Goal: Communication & Community: Participate in discussion

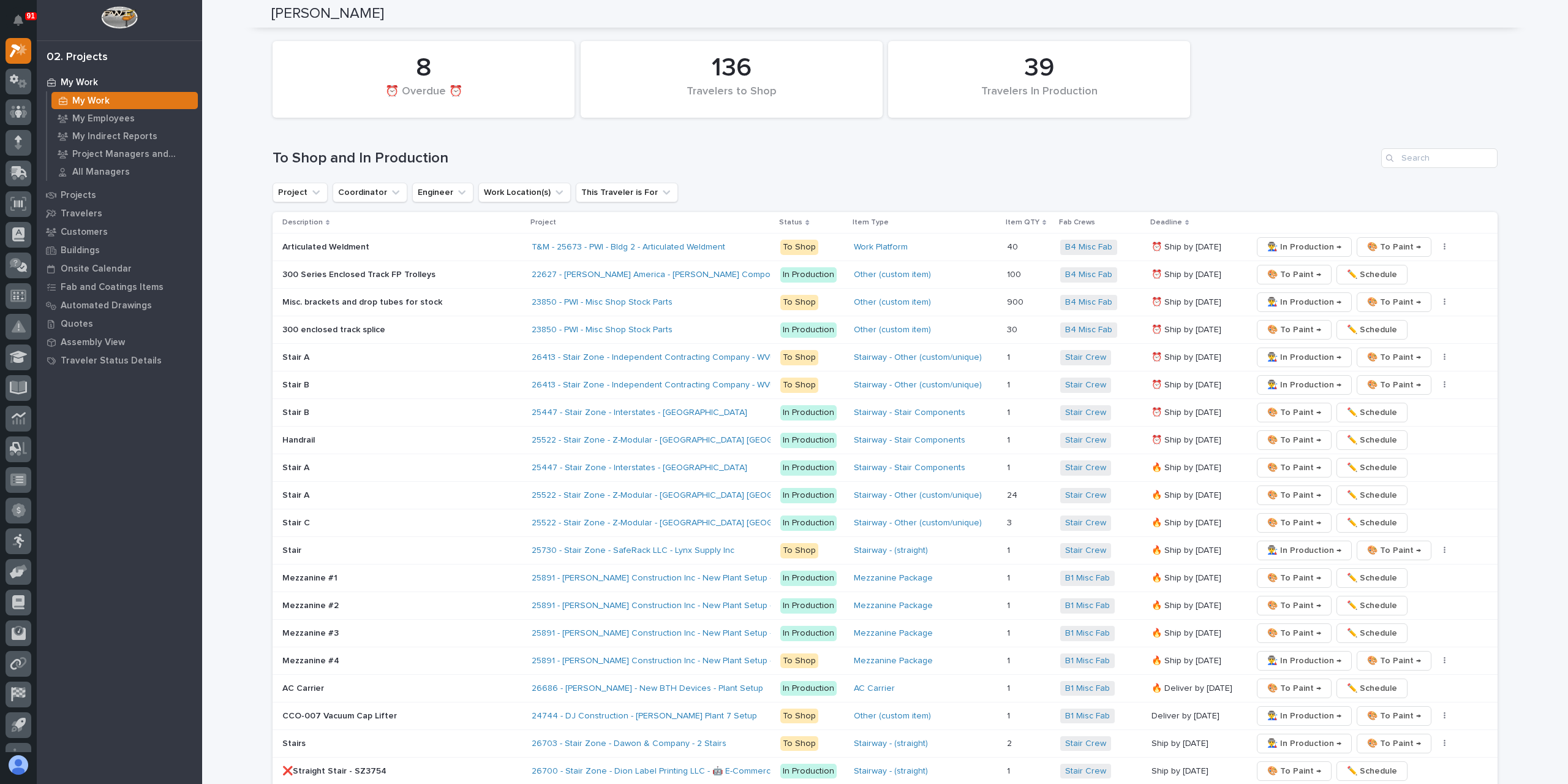
scroll to position [2144, 0]
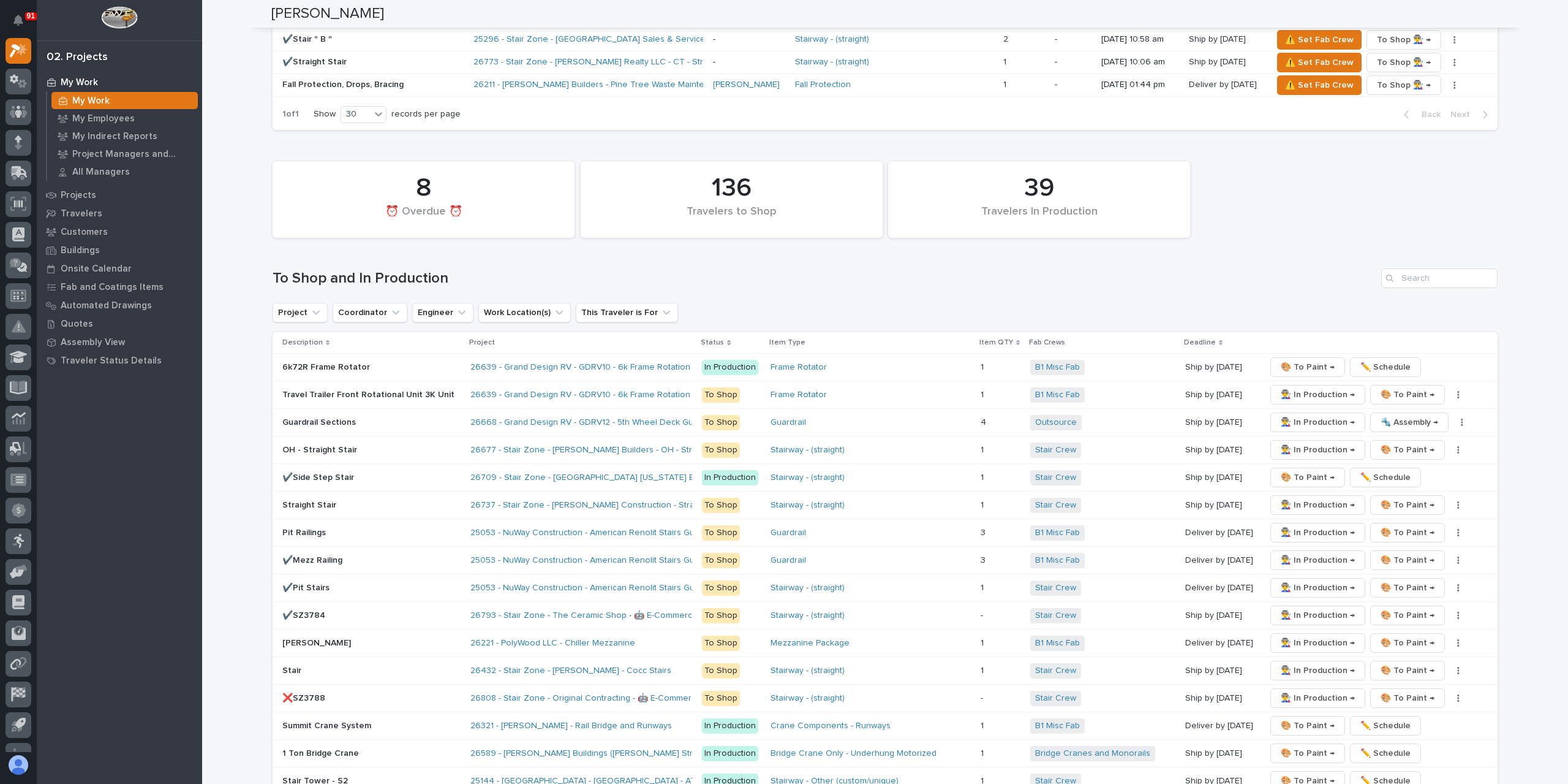
scroll to position [1774, 0]
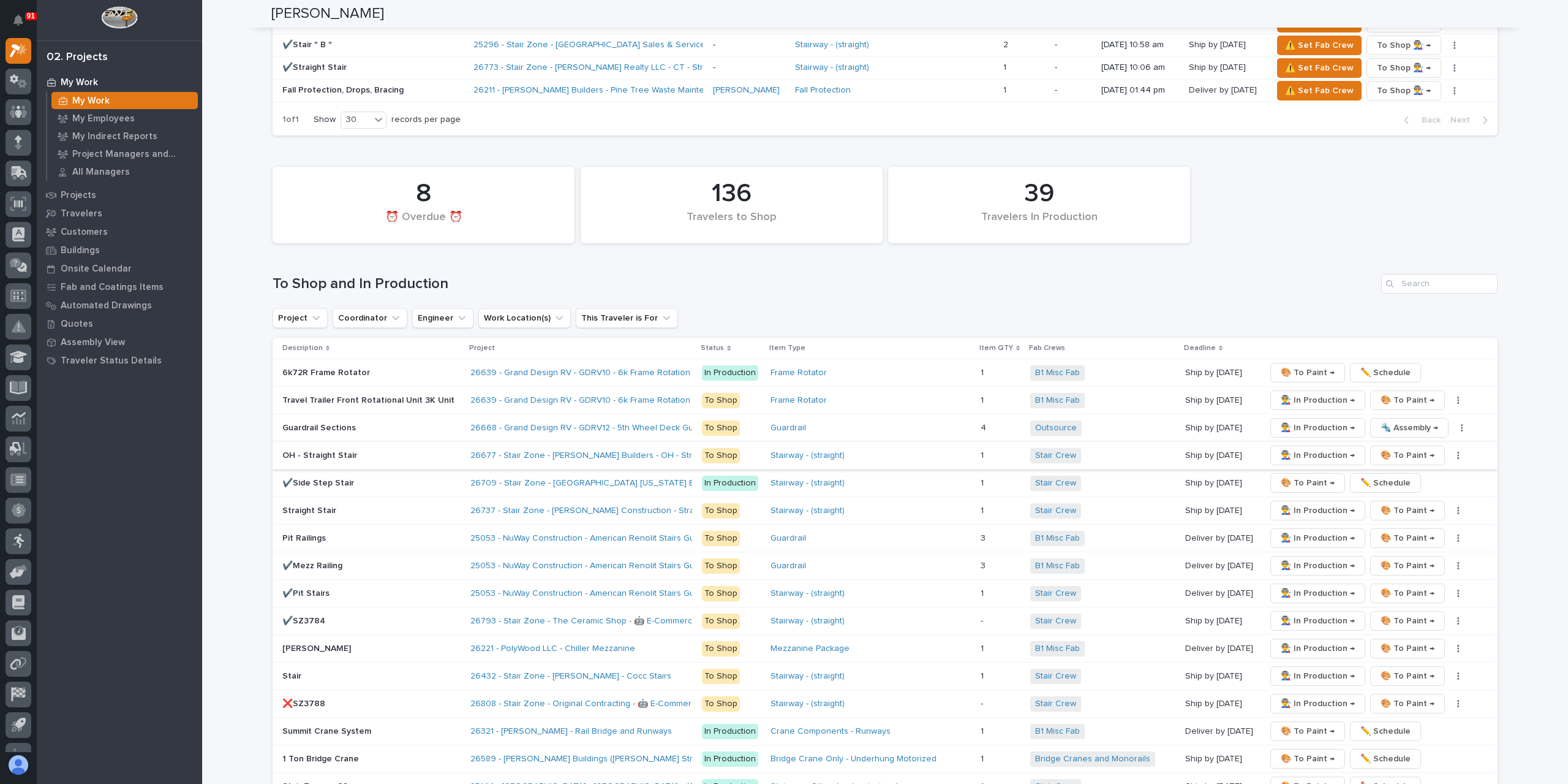
click at [1301, 448] on span "👨‍🏭 In Production →" at bounding box center [1318, 455] width 74 height 15
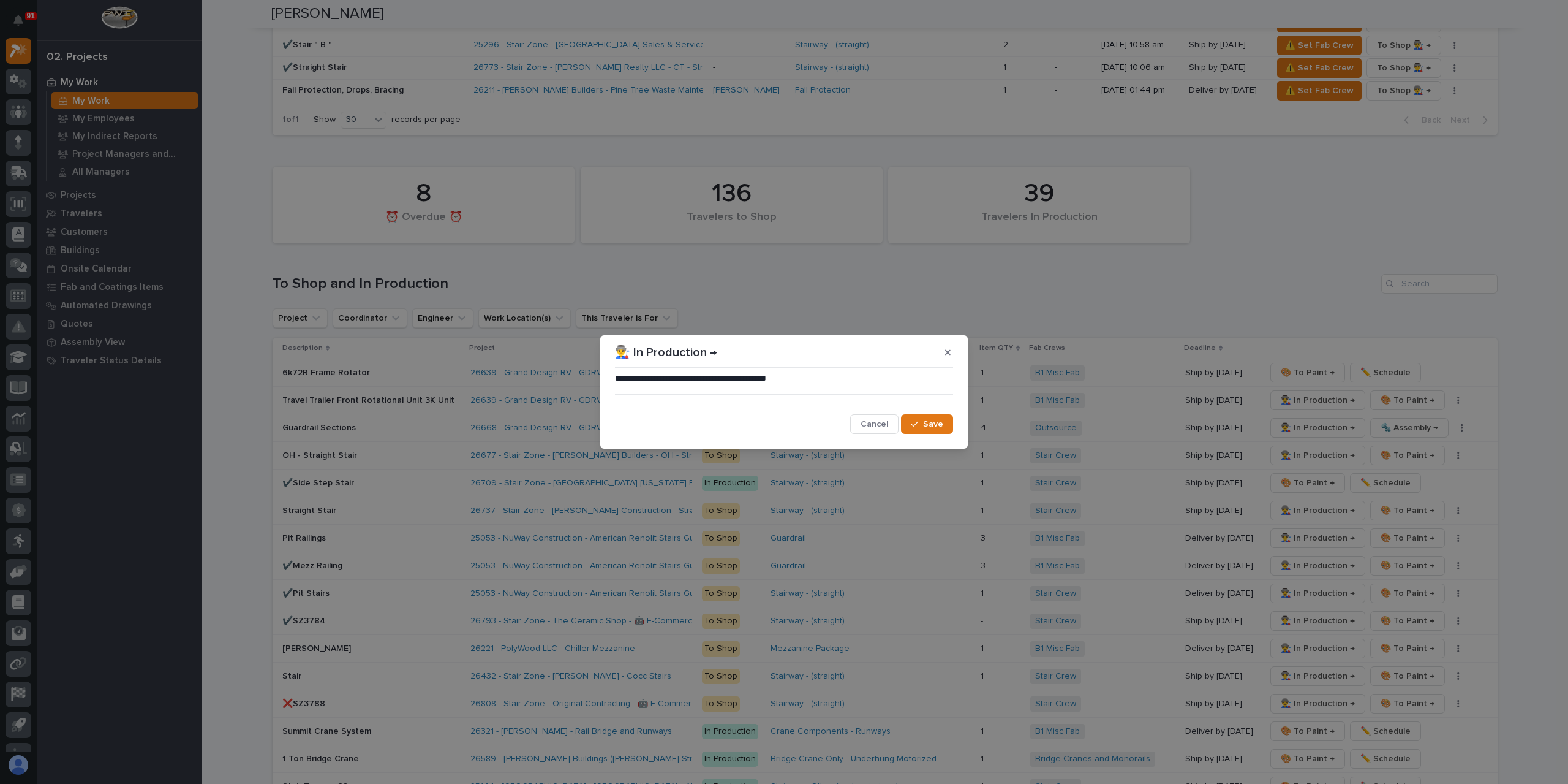
click at [931, 420] on span "Save" at bounding box center [933, 424] width 21 height 11
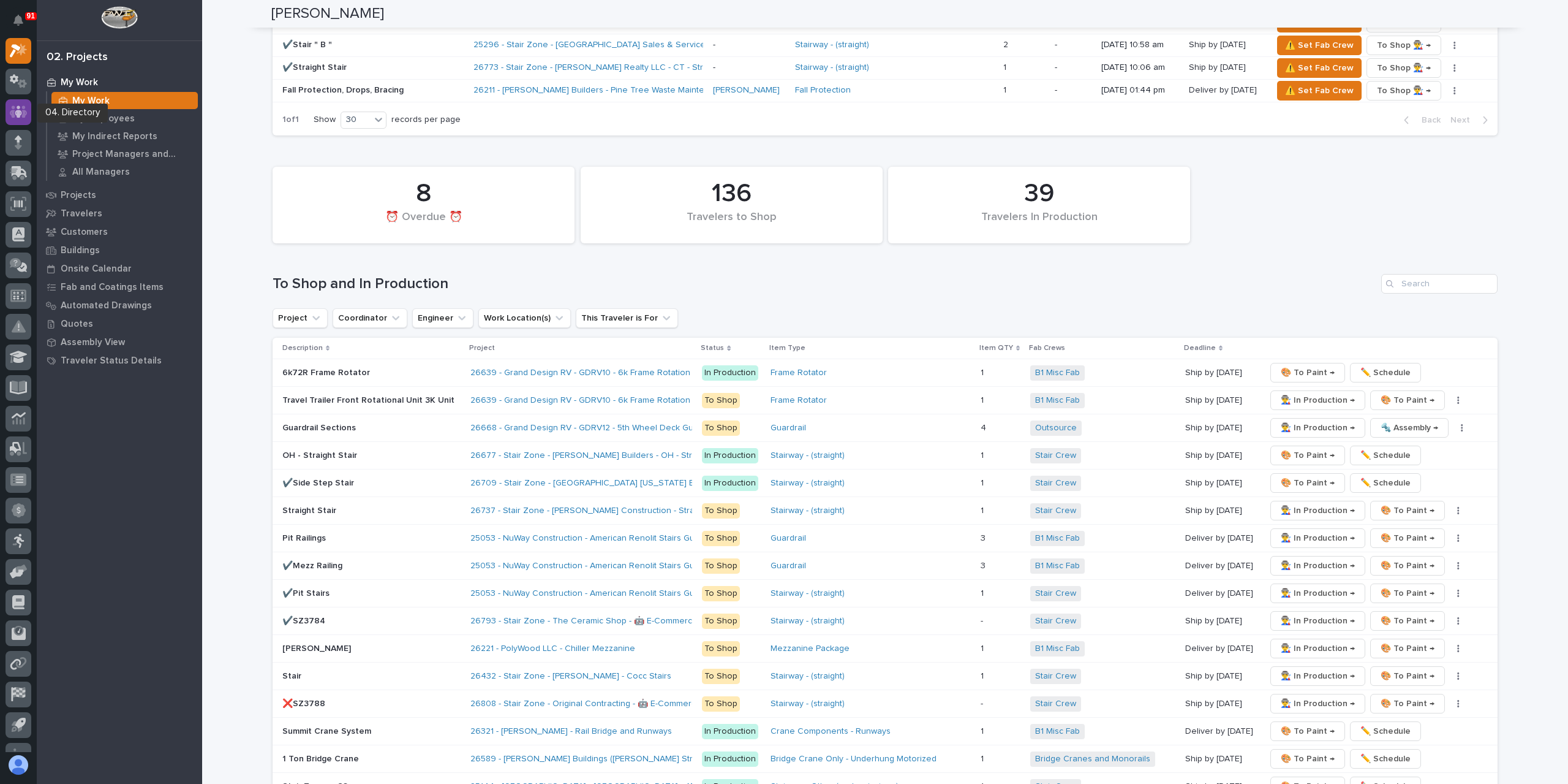
click at [16, 114] on icon at bounding box center [18, 111] width 7 height 12
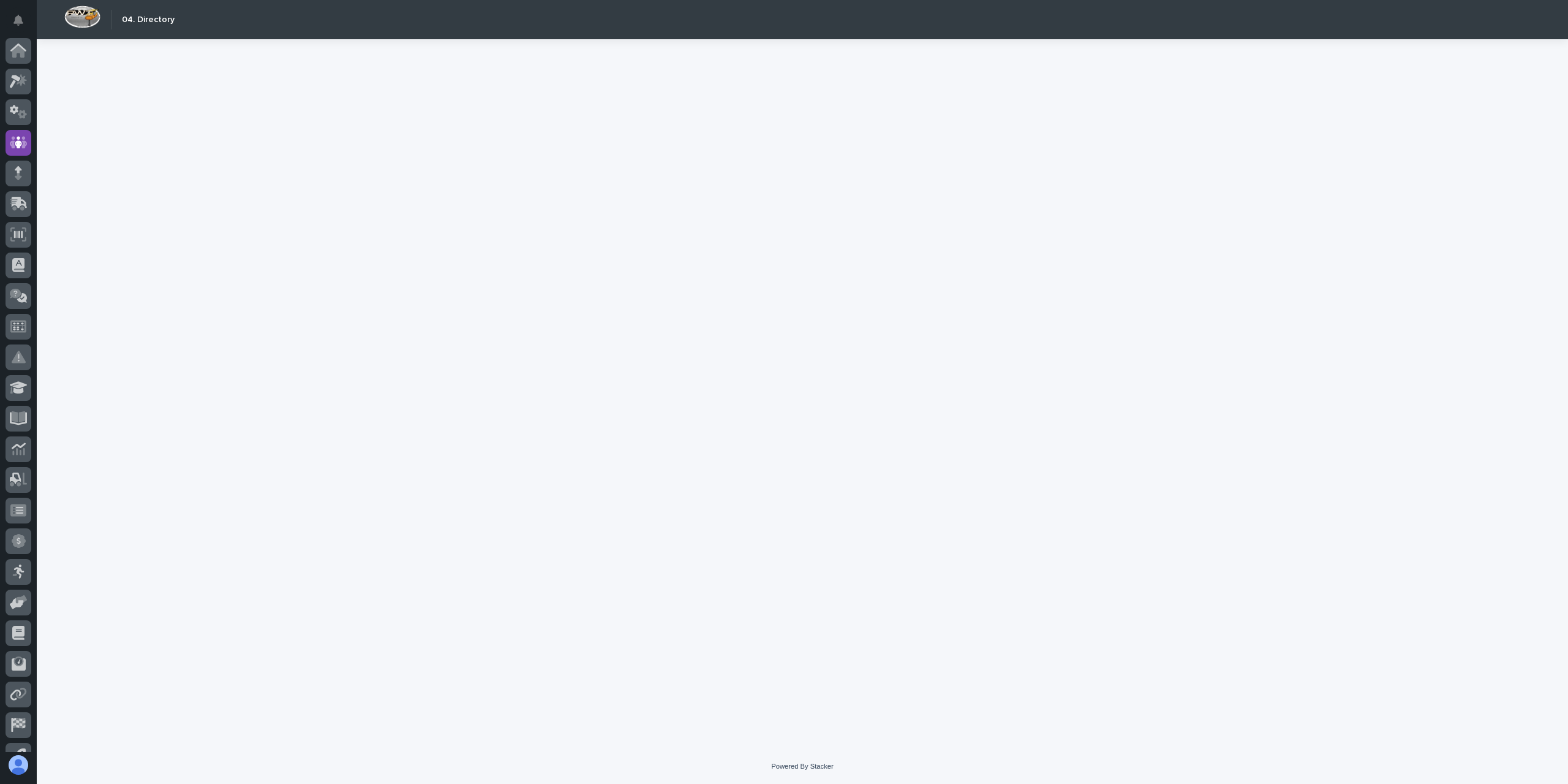
scroll to position [51, 0]
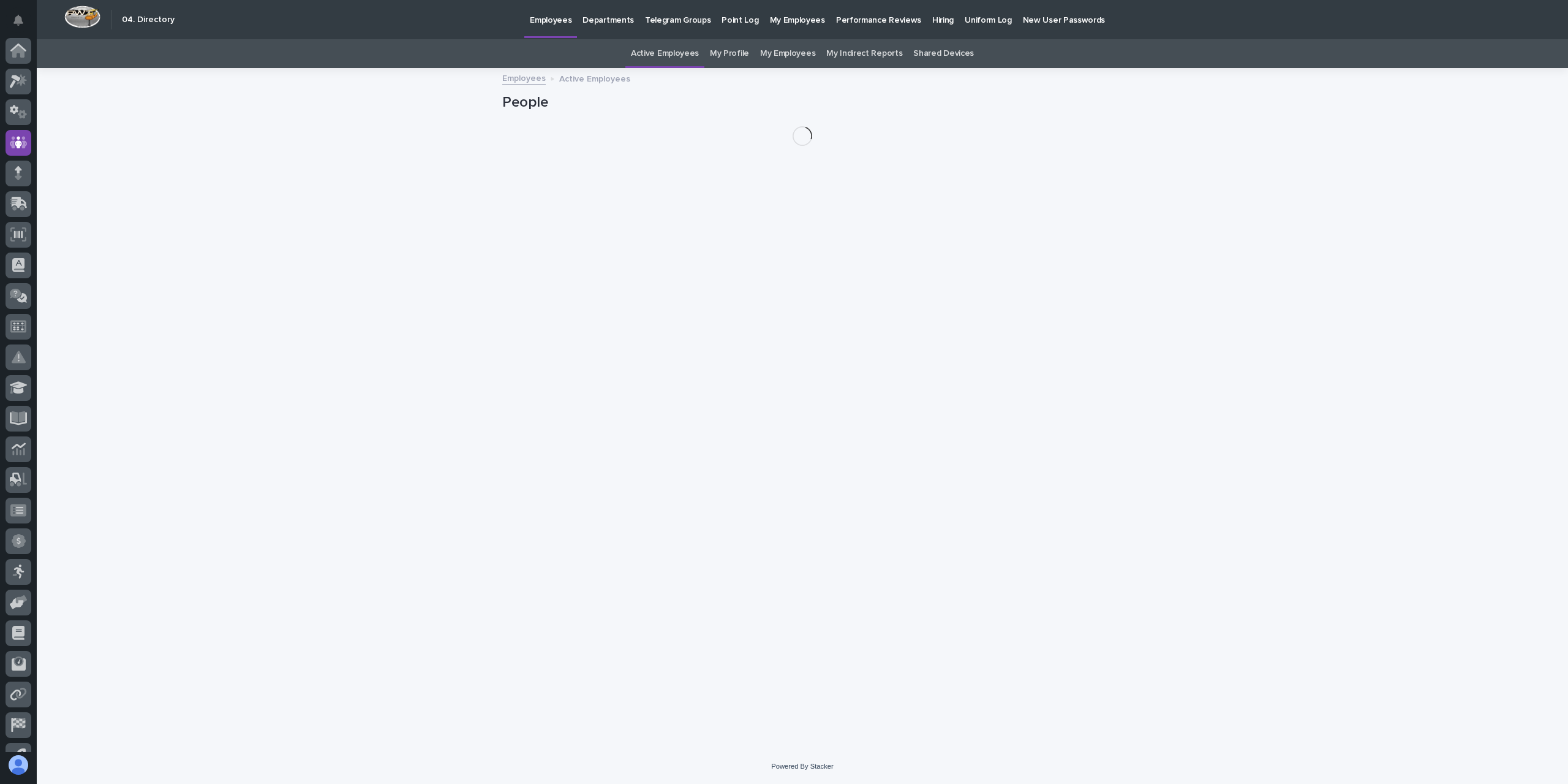
scroll to position [51, 0]
click at [728, 45] on link "My Profile" at bounding box center [729, 54] width 40 height 29
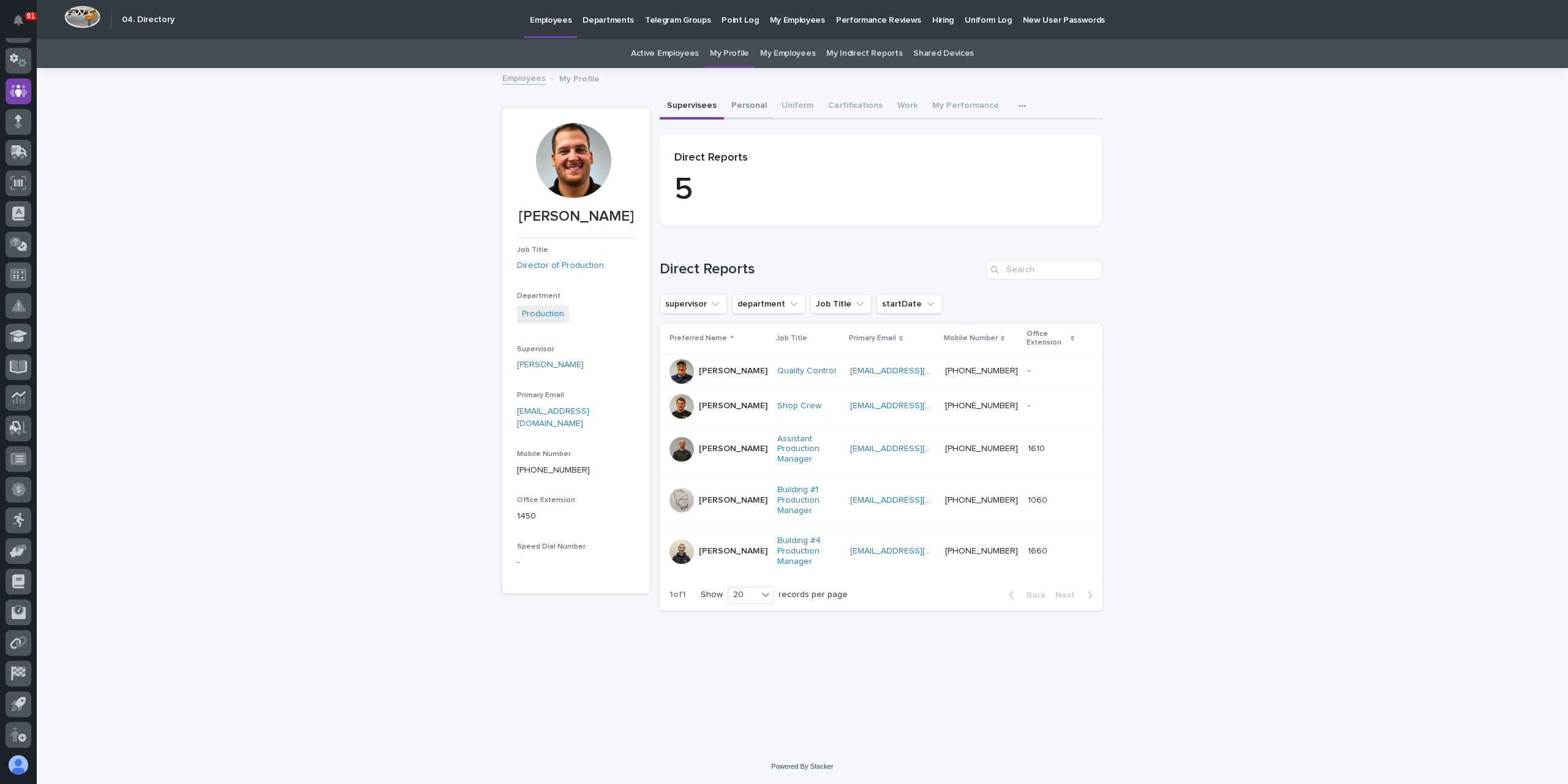
click at [756, 106] on button "Personal" at bounding box center [748, 106] width 50 height 26
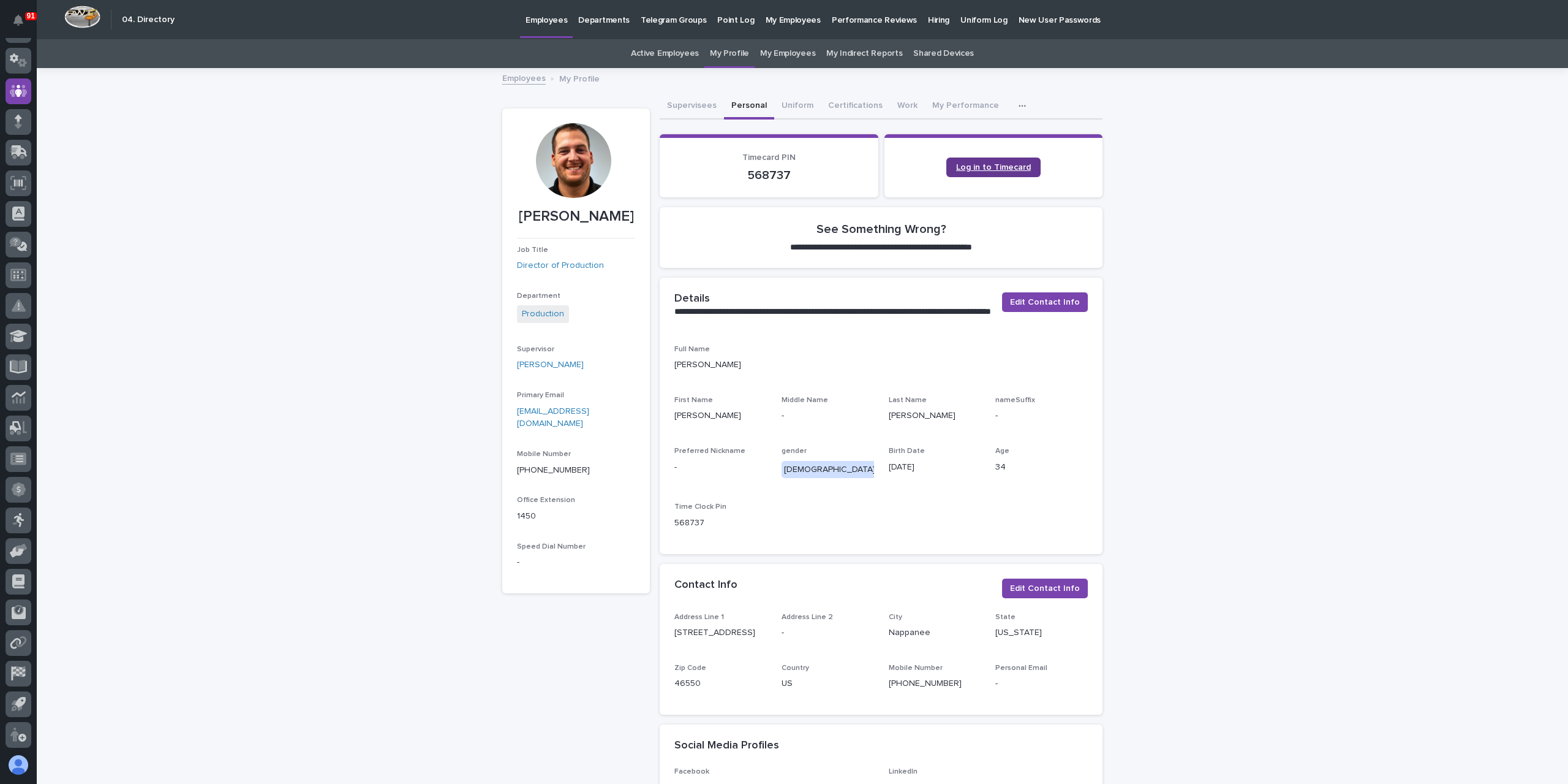
click at [983, 169] on span "Log in to Timecard" at bounding box center [993, 167] width 75 height 8
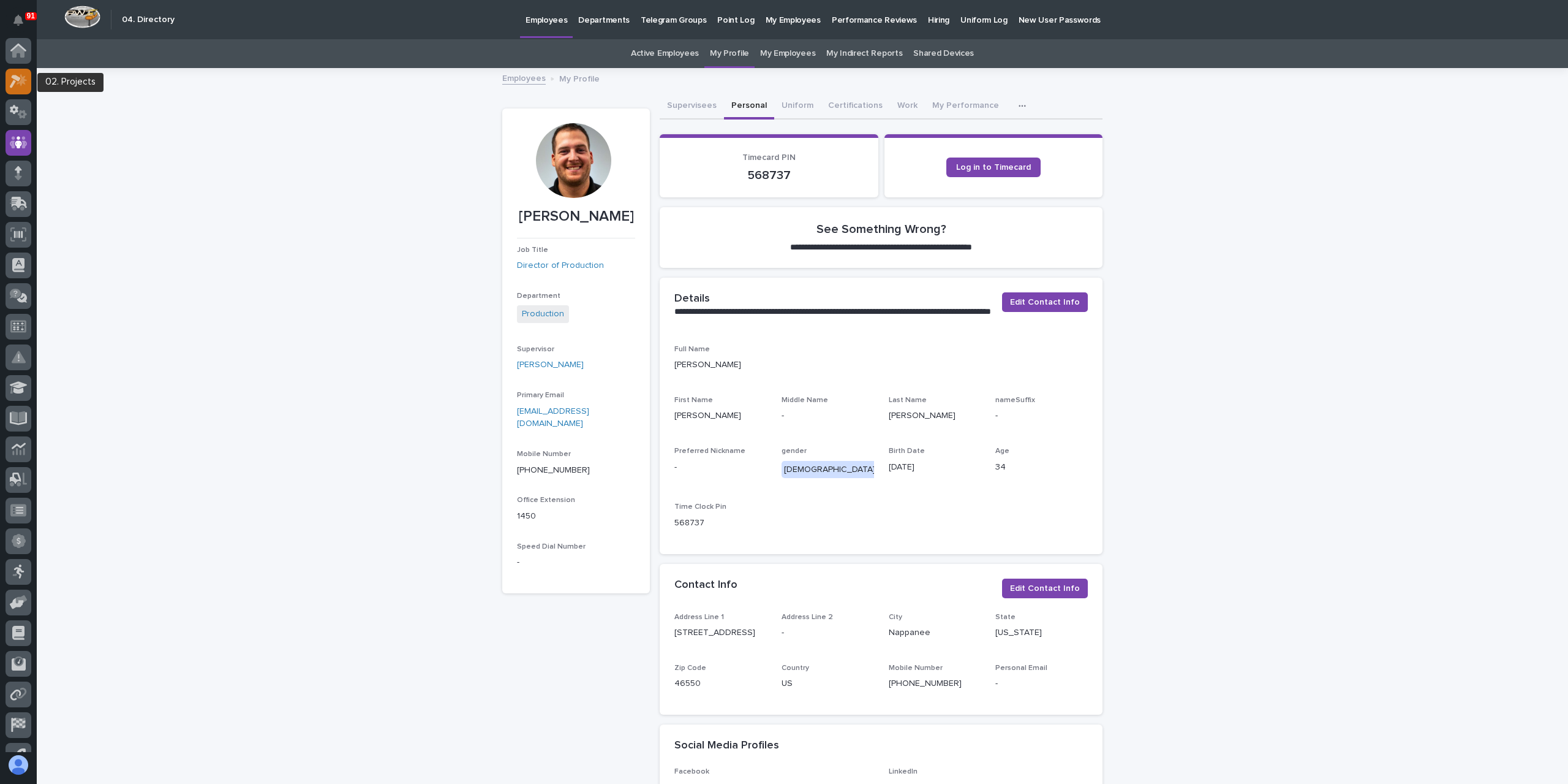
click at [23, 77] on icon at bounding box center [21, 80] width 11 height 12
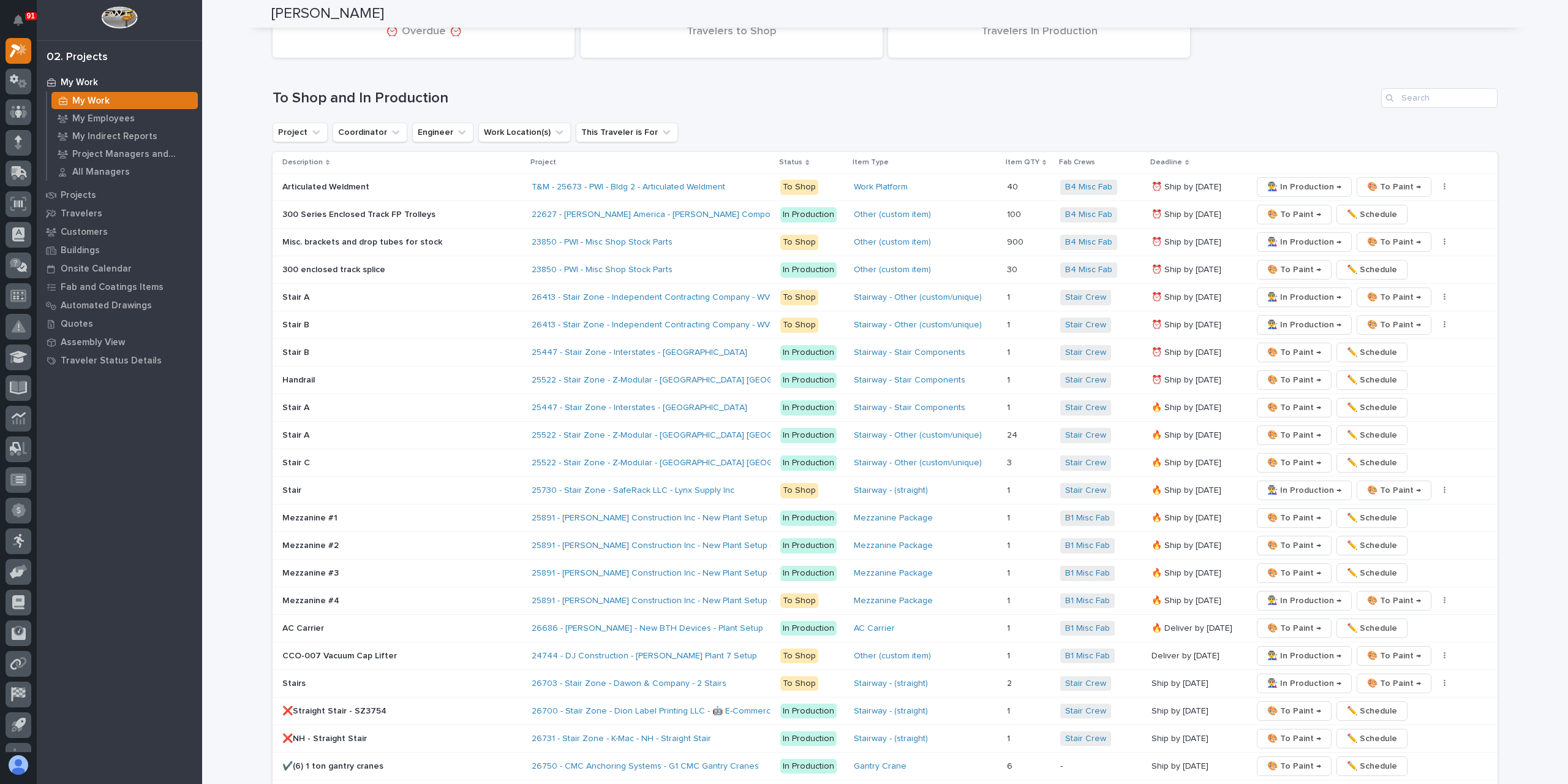
scroll to position [1960, 0]
click at [1281, 674] on span "👨‍🏭 In Production →" at bounding box center [1304, 682] width 74 height 15
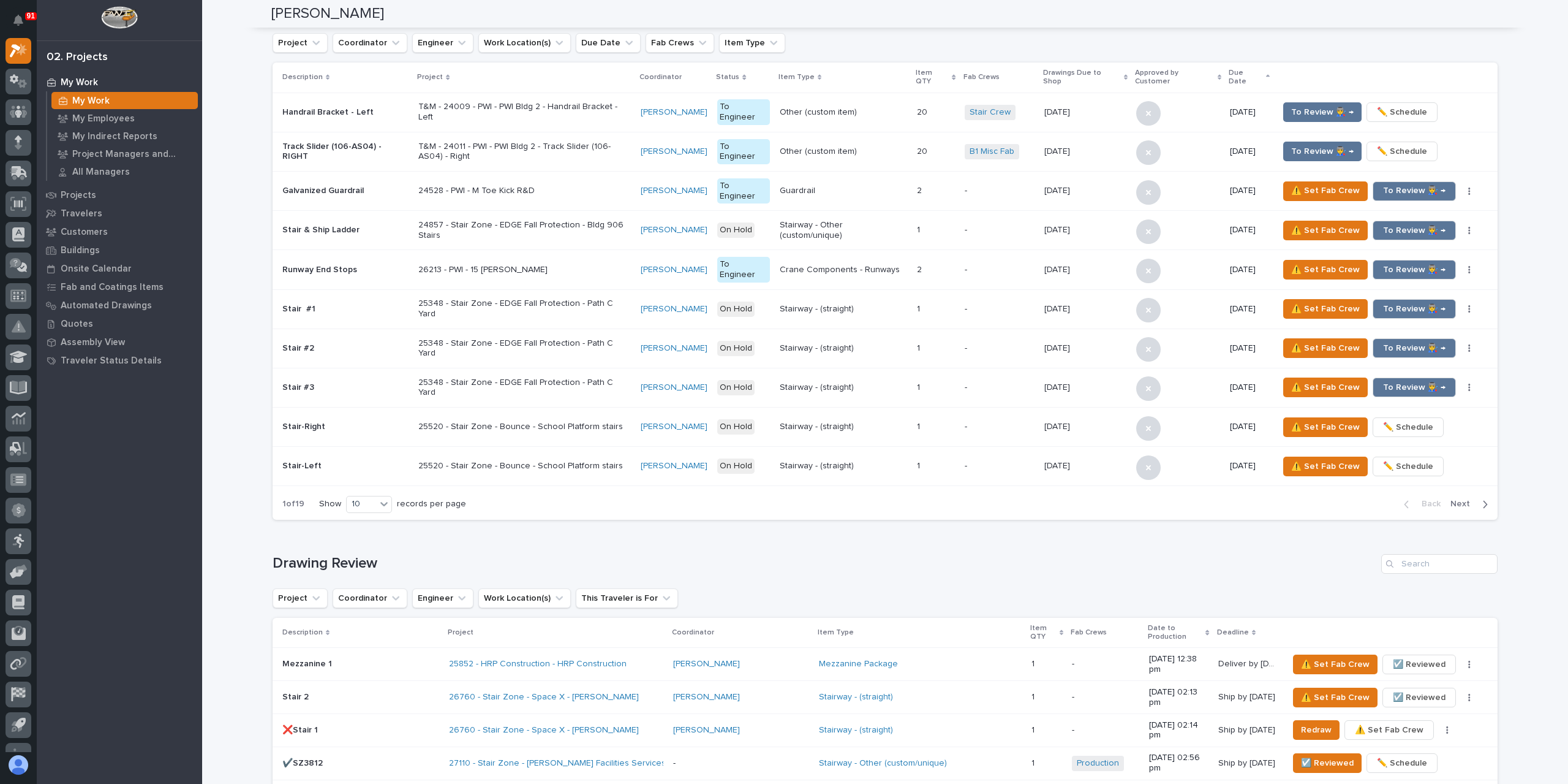
scroll to position [0, 0]
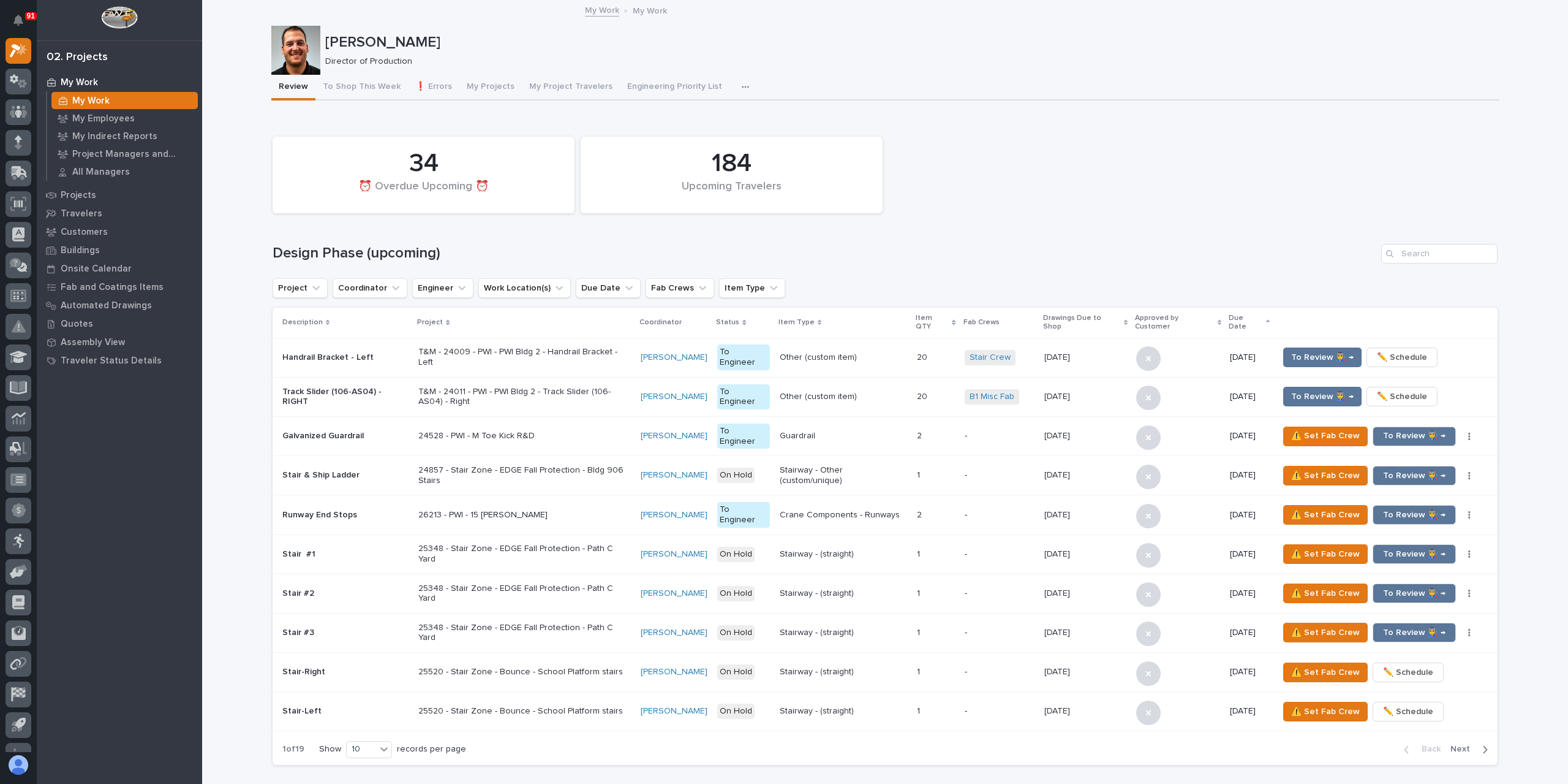
click at [23, 27] on icon at bounding box center [18, 21] width 12 height 12
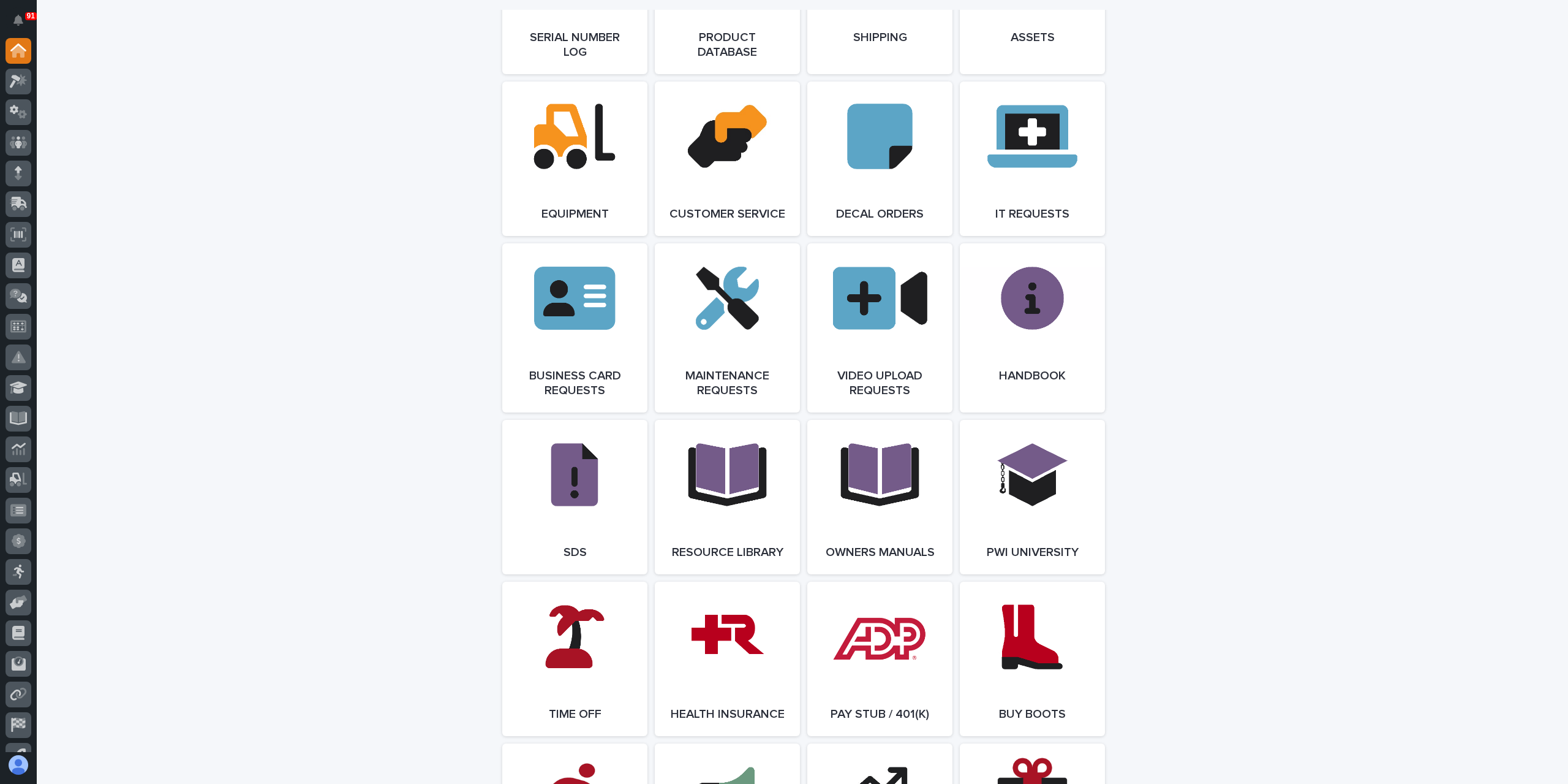
scroll to position [1960, 0]
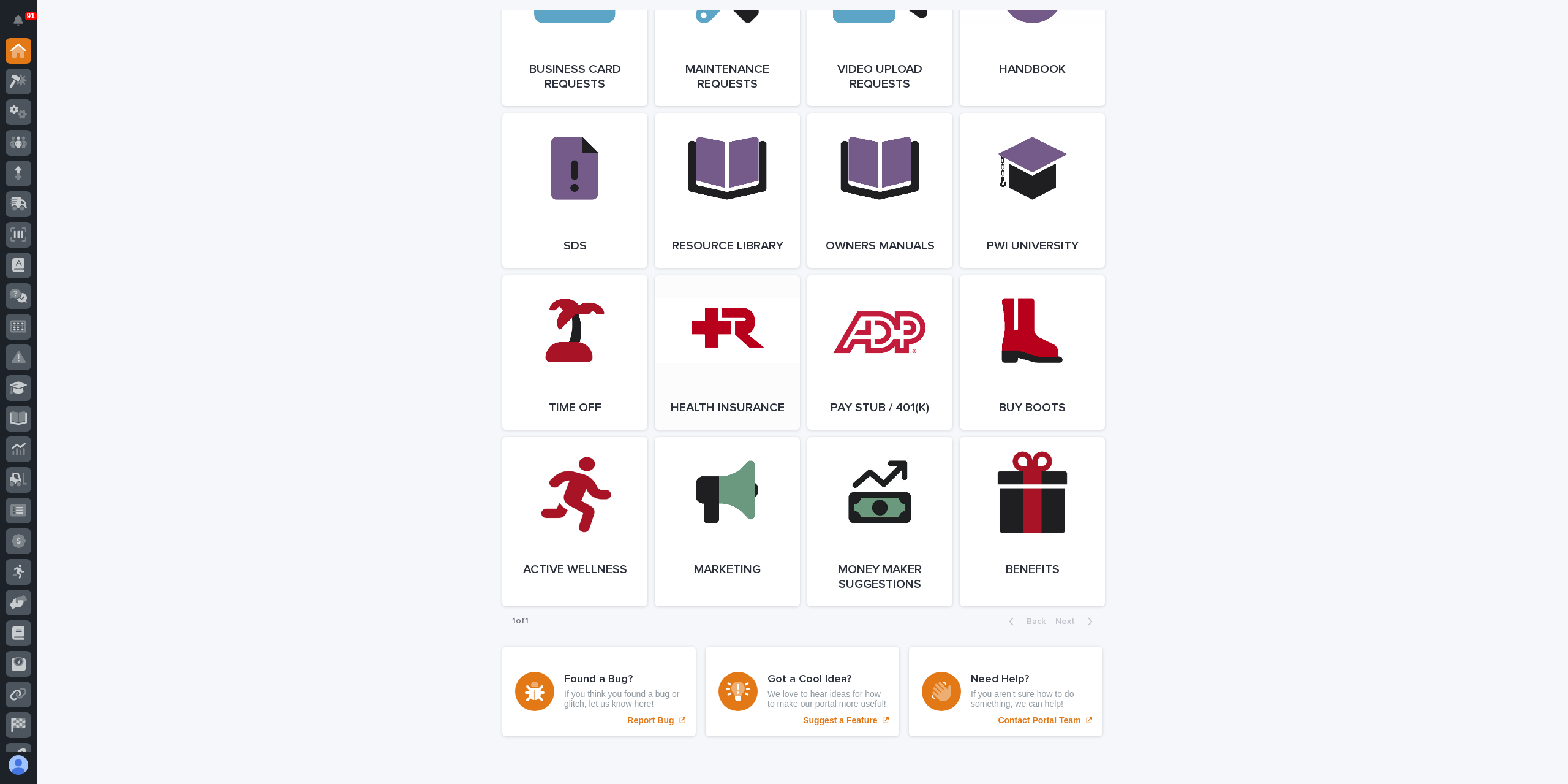
click at [709, 402] on link "Open Link" at bounding box center [727, 352] width 145 height 154
click at [18, 85] on icon at bounding box center [19, 81] width 18 height 14
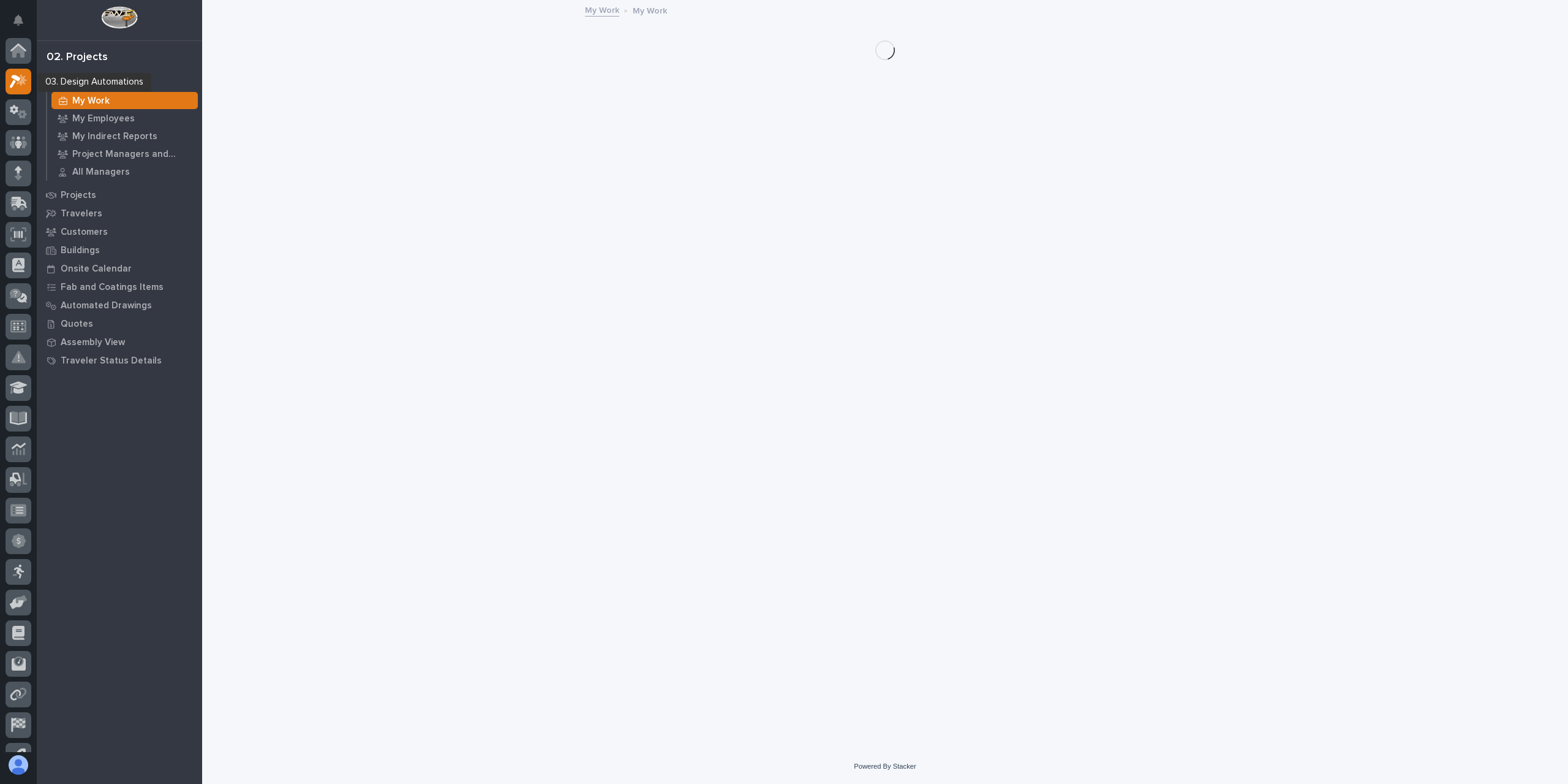
scroll to position [31, 0]
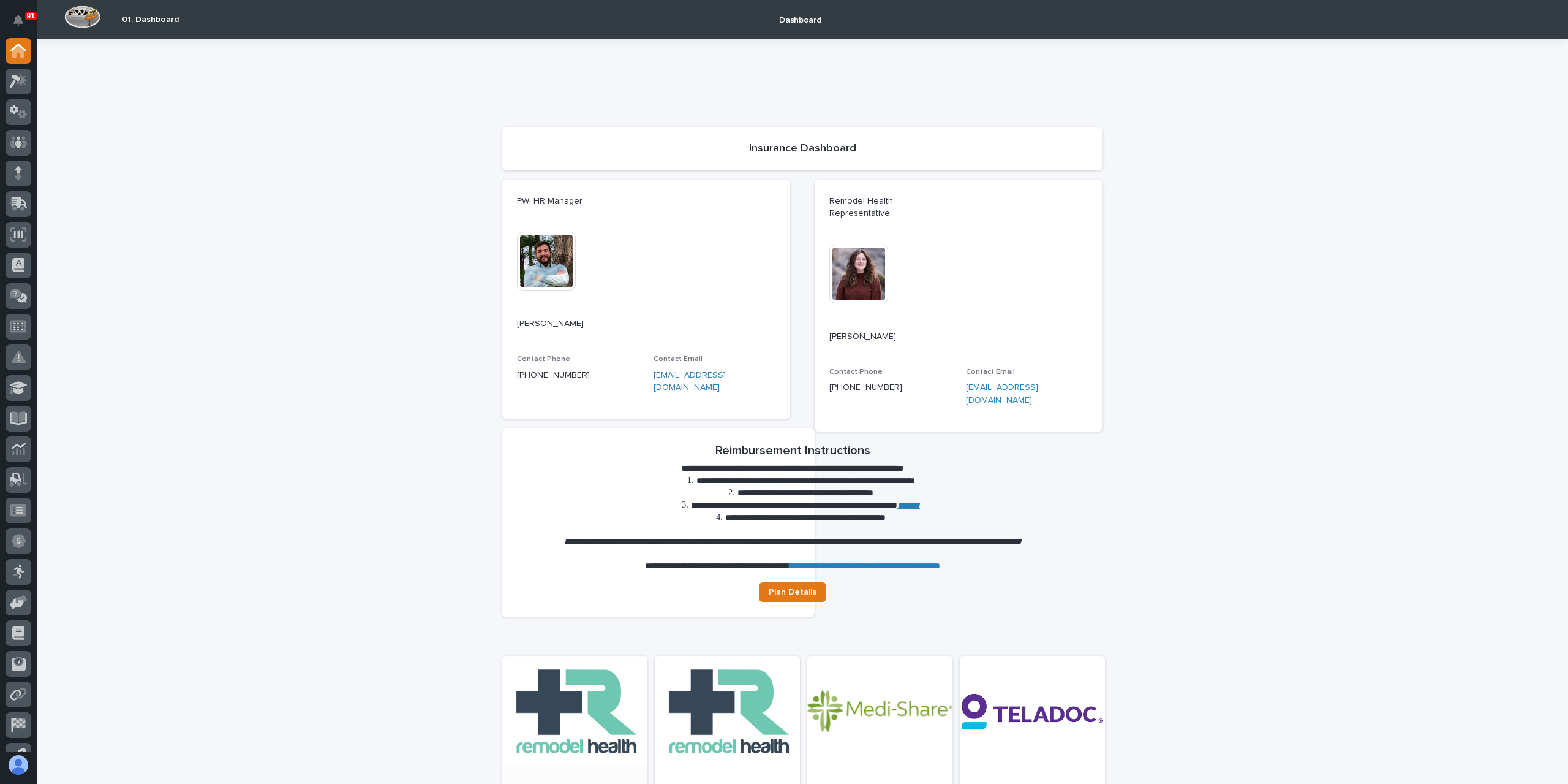
click at [591, 707] on link "Open" at bounding box center [574, 774] width 145 height 214
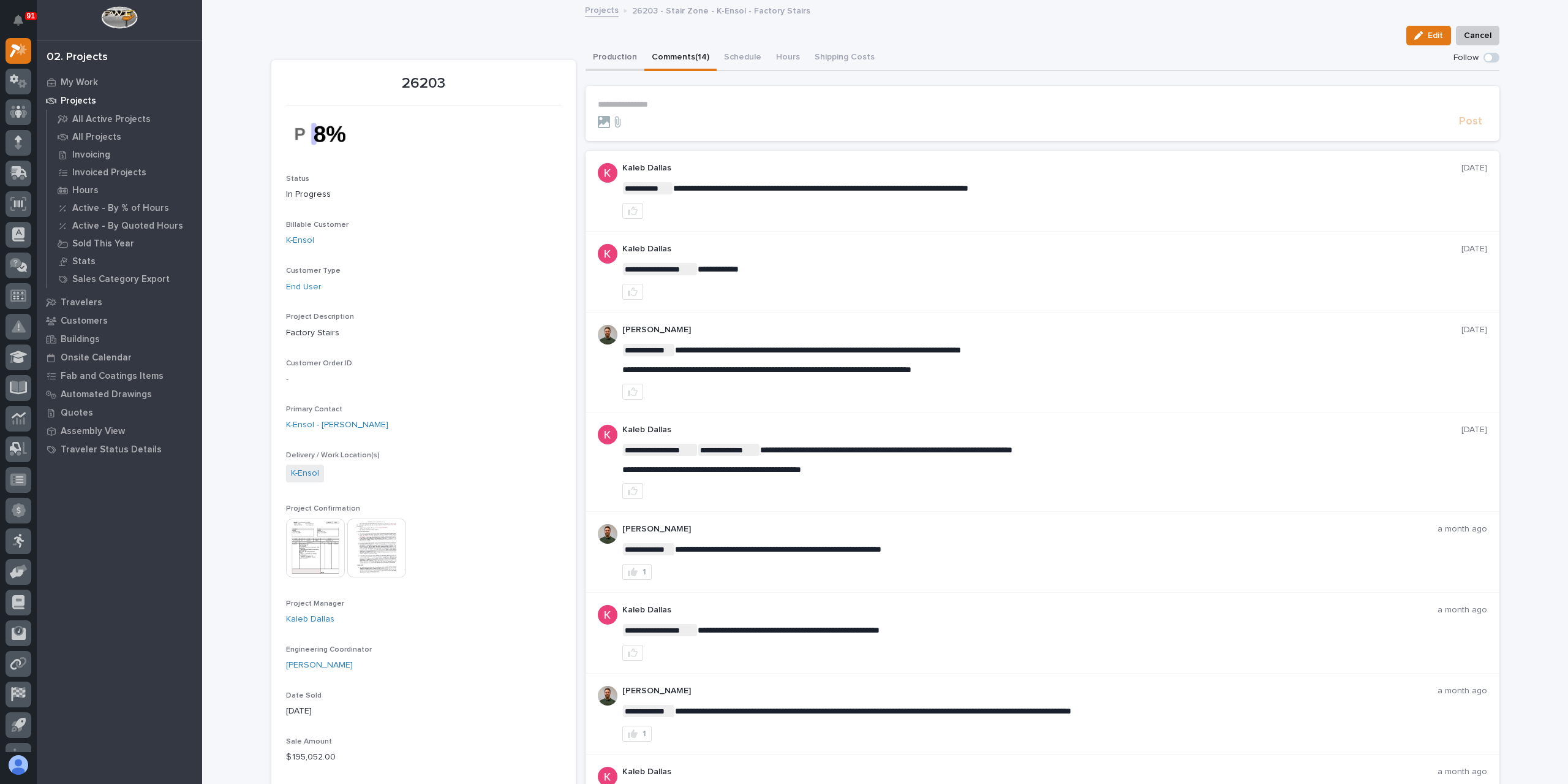
click at [624, 62] on button "Production" at bounding box center [615, 58] width 59 height 26
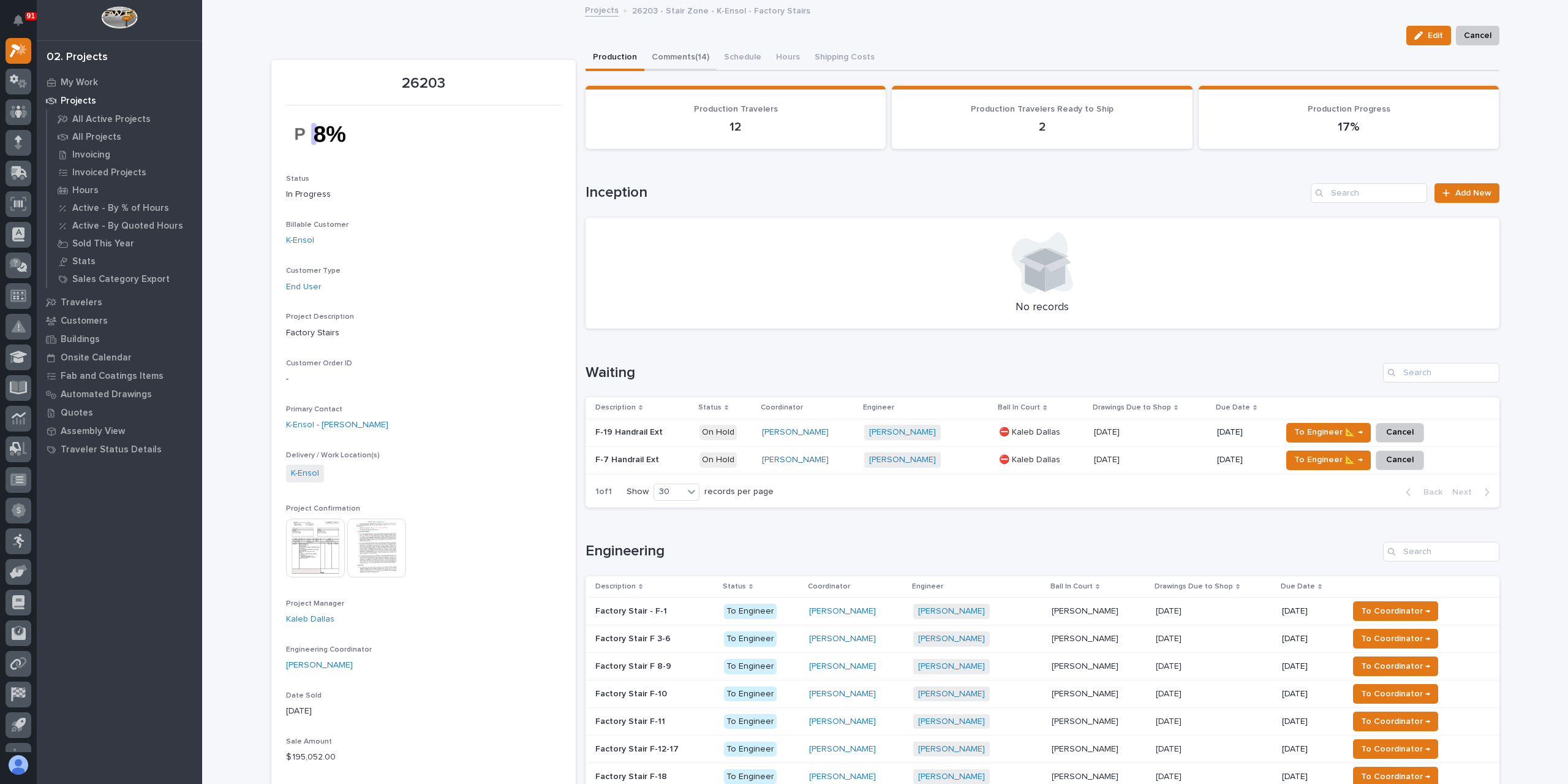
click at [681, 63] on button "Comments (14)" at bounding box center [681, 58] width 73 height 26
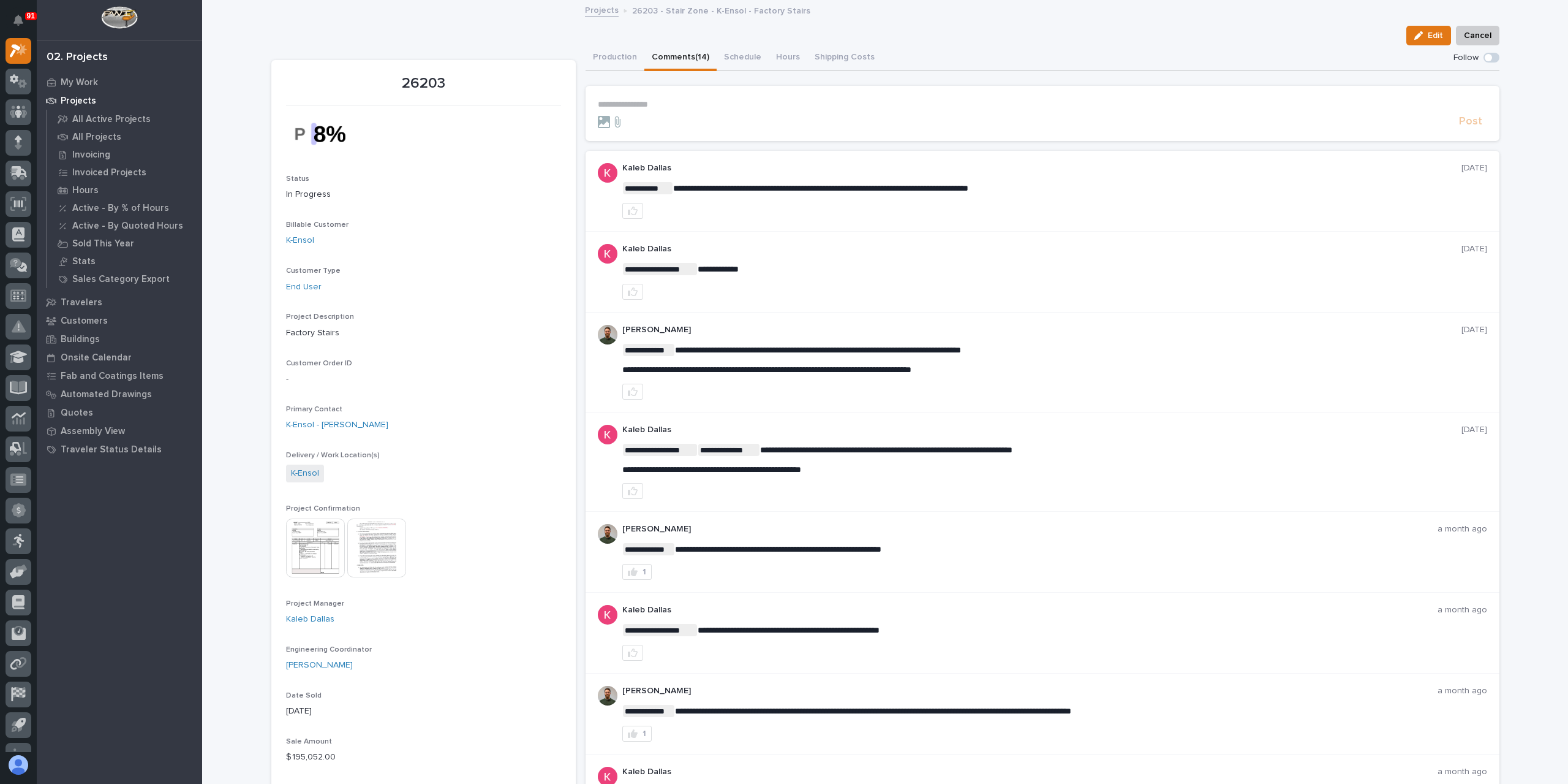
click at [645, 109] on div "**********" at bounding box center [1041, 104] width 889 height 11
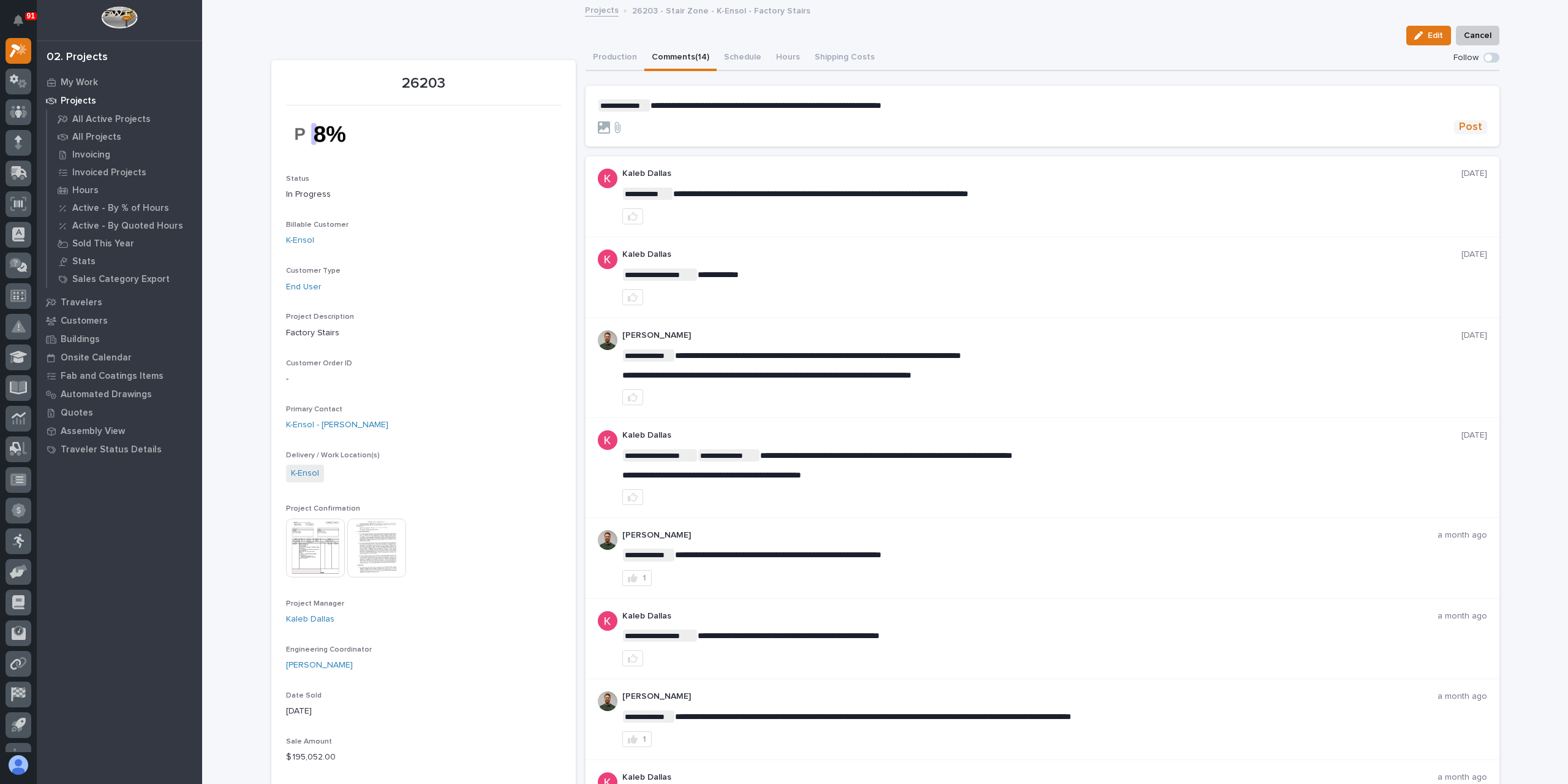
click at [1467, 123] on span "Post" at bounding box center [1470, 127] width 23 height 14
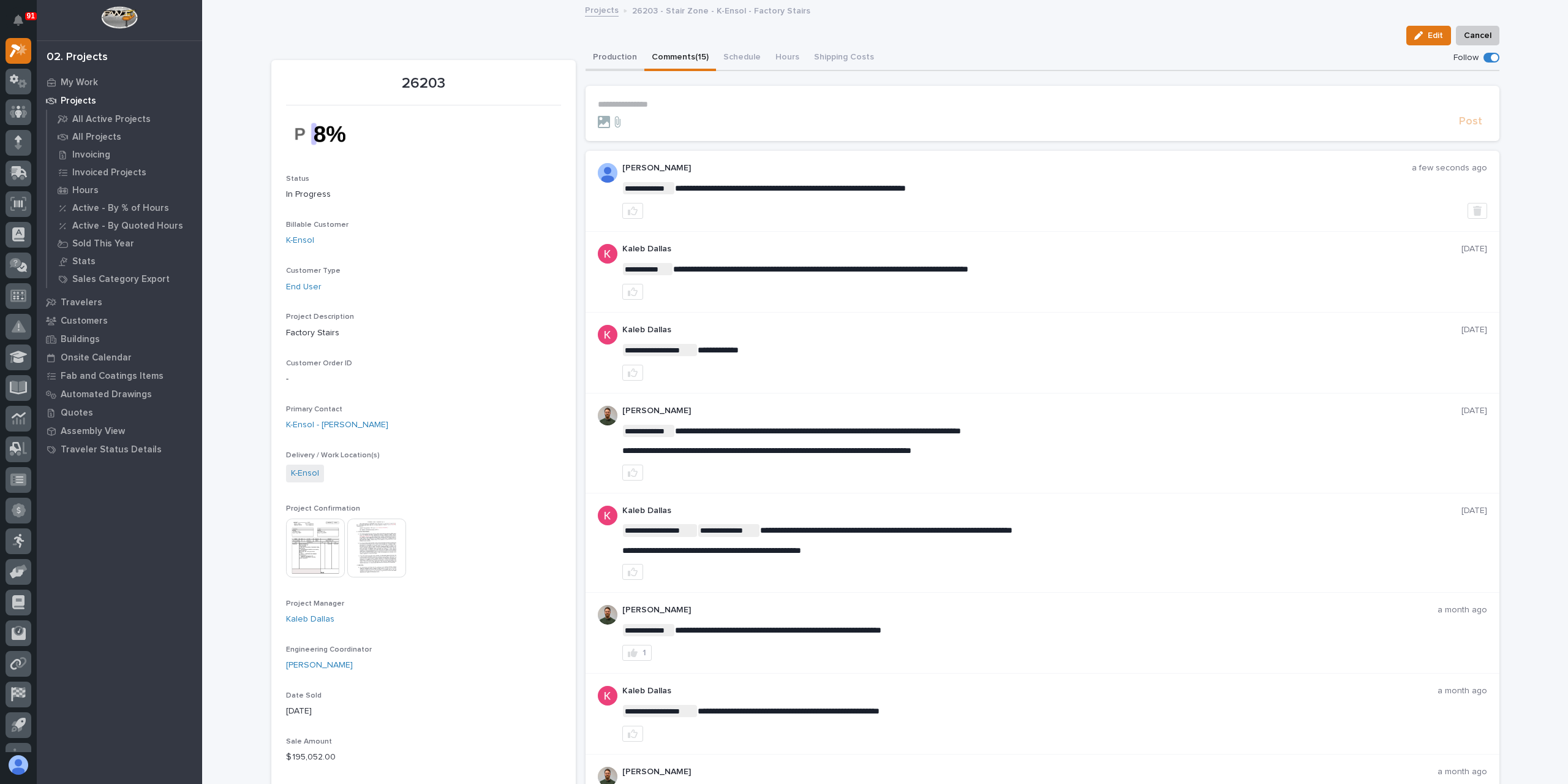
click at [606, 61] on button "Production" at bounding box center [615, 58] width 59 height 26
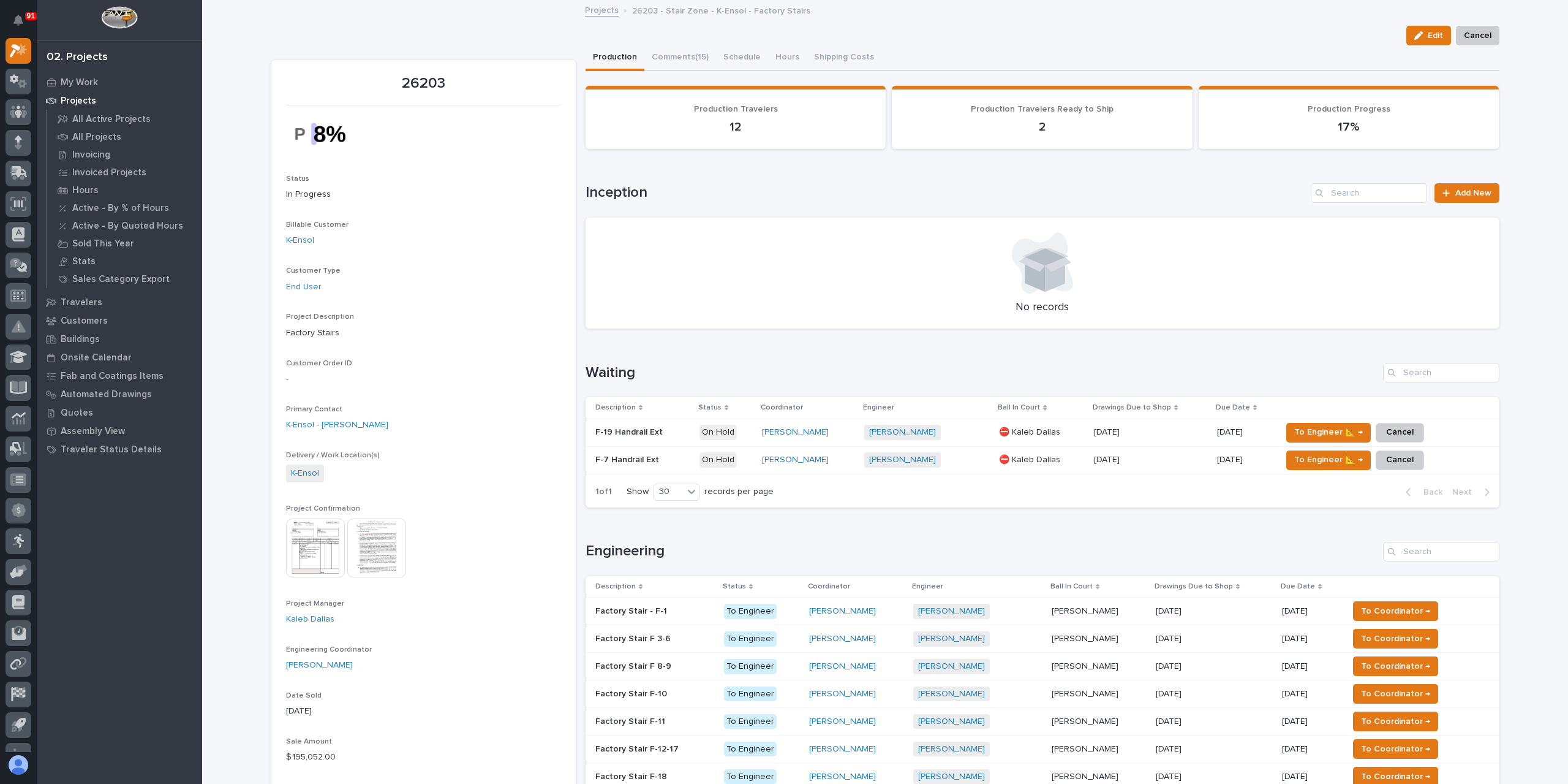
click at [612, 427] on p "F-19 Handrail Ext" at bounding box center [630, 431] width 70 height 13
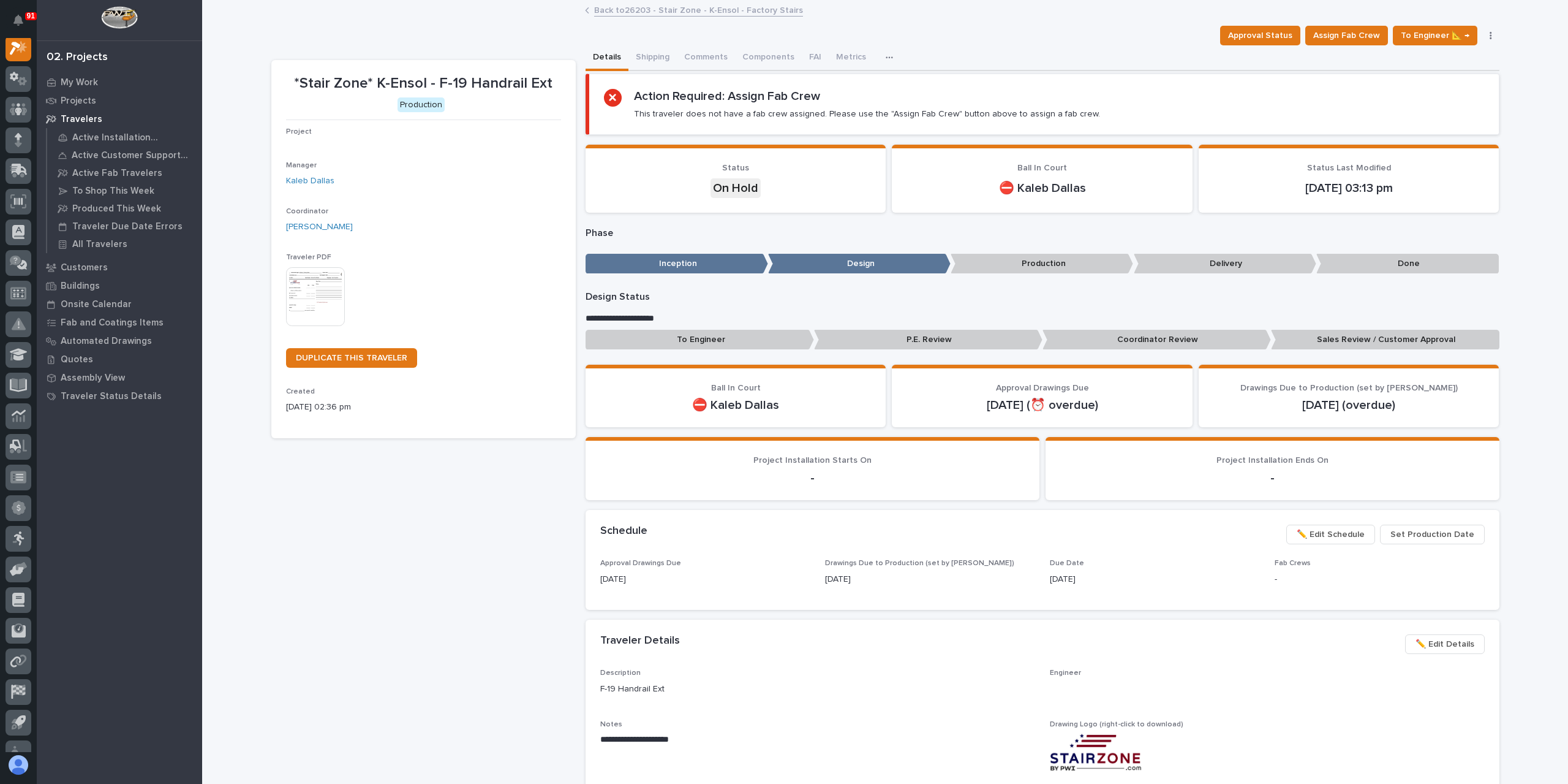
scroll to position [31, 0]
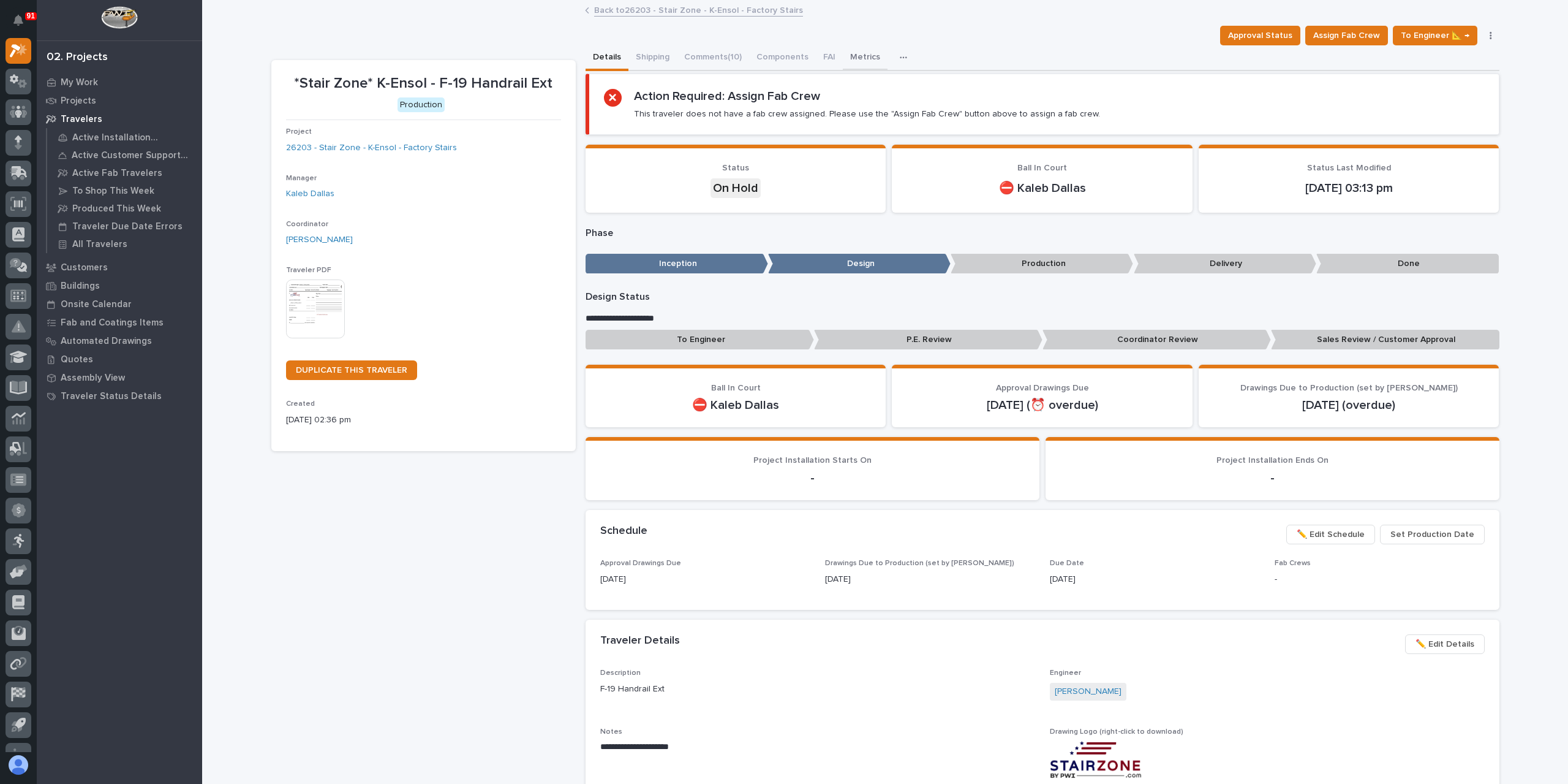
click at [851, 54] on button "Metrics" at bounding box center [865, 58] width 44 height 26
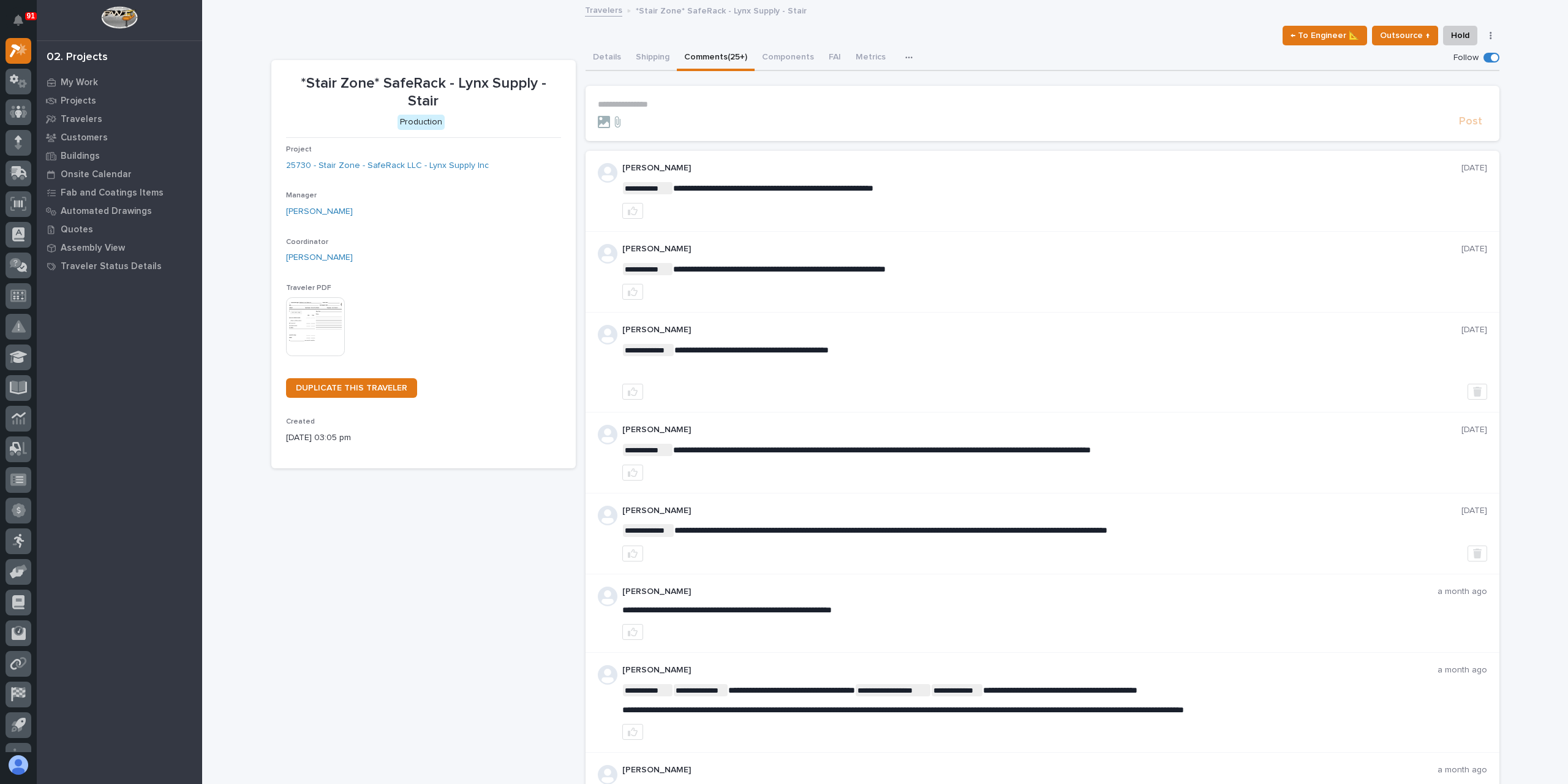
click at [638, 104] on p "**********" at bounding box center [1041, 104] width 889 height 11
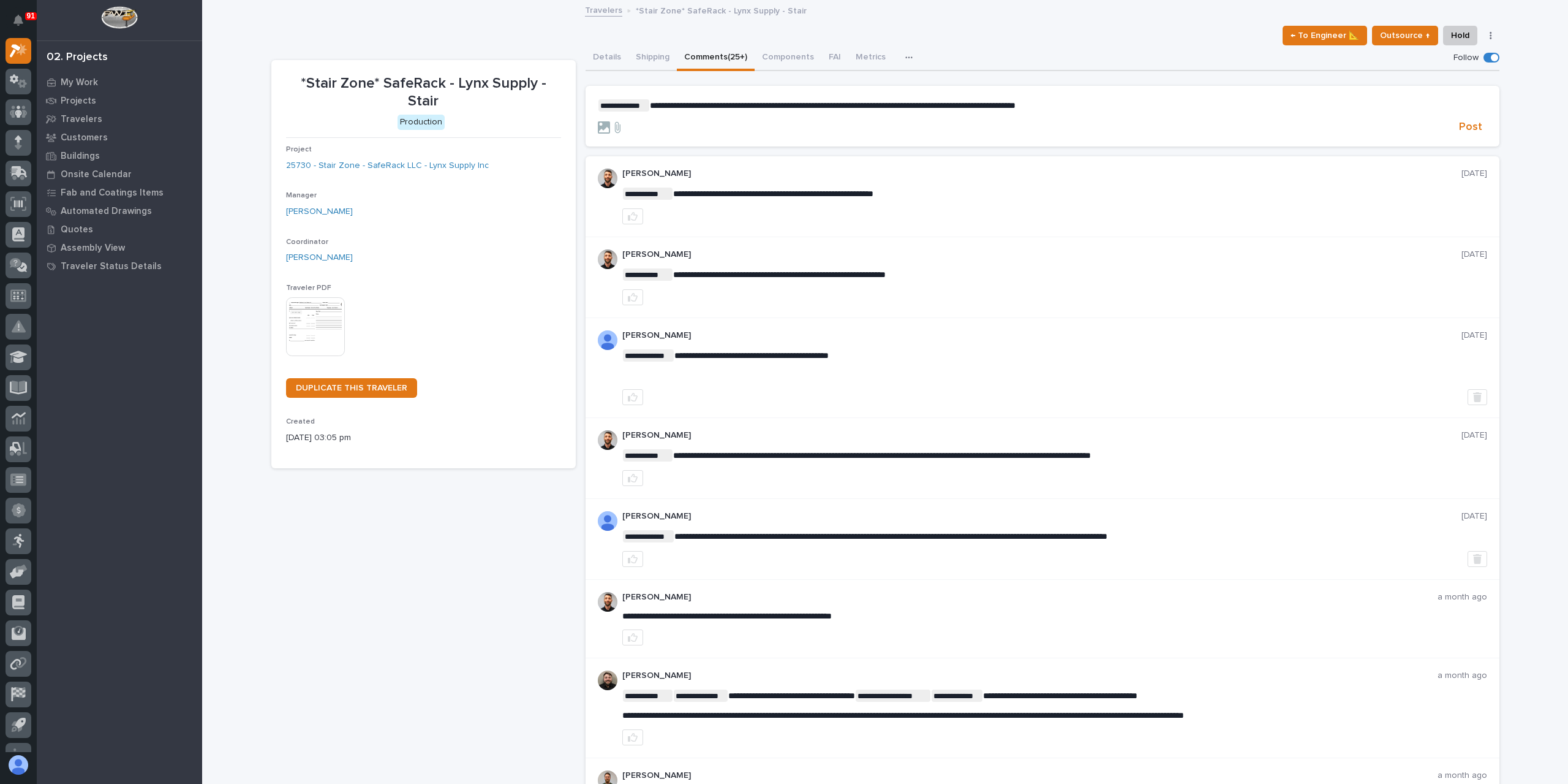
click at [1087, 104] on p "**********" at bounding box center [1041, 105] width 889 height 12
click at [1453, 130] on button "Post" at bounding box center [1470, 127] width 33 height 14
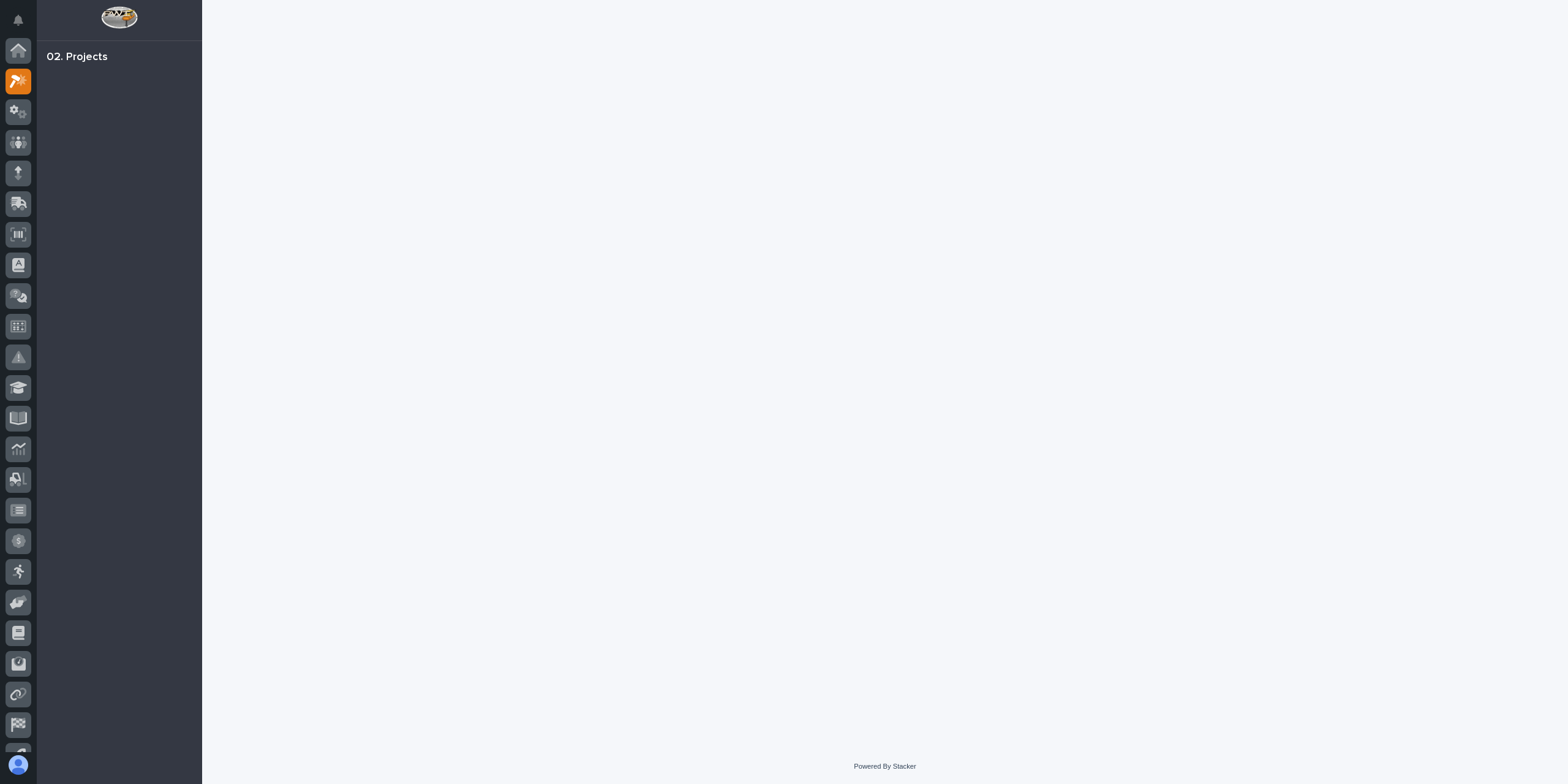
scroll to position [31, 0]
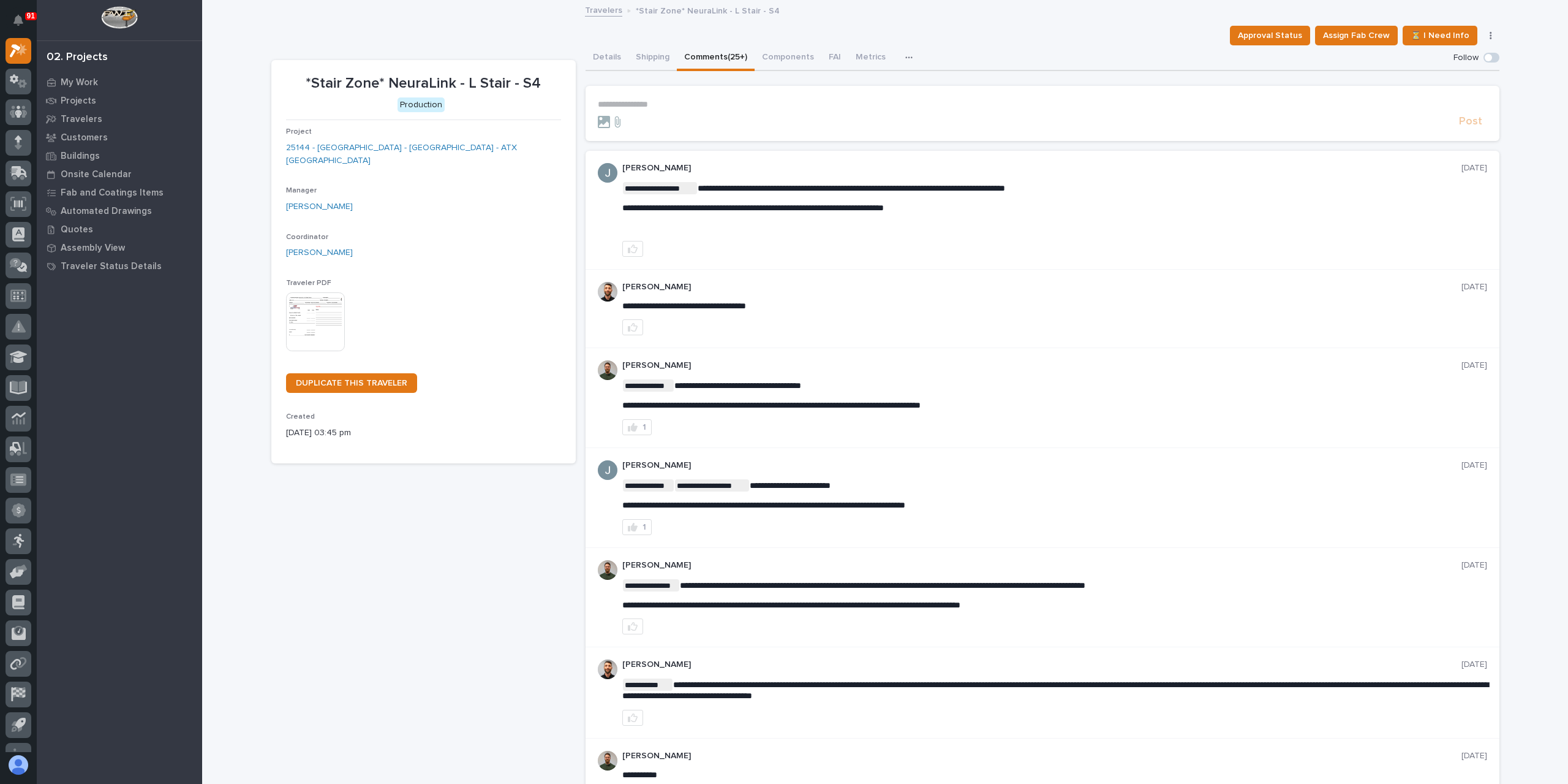
click at [650, 101] on p "**********" at bounding box center [1041, 104] width 889 height 11
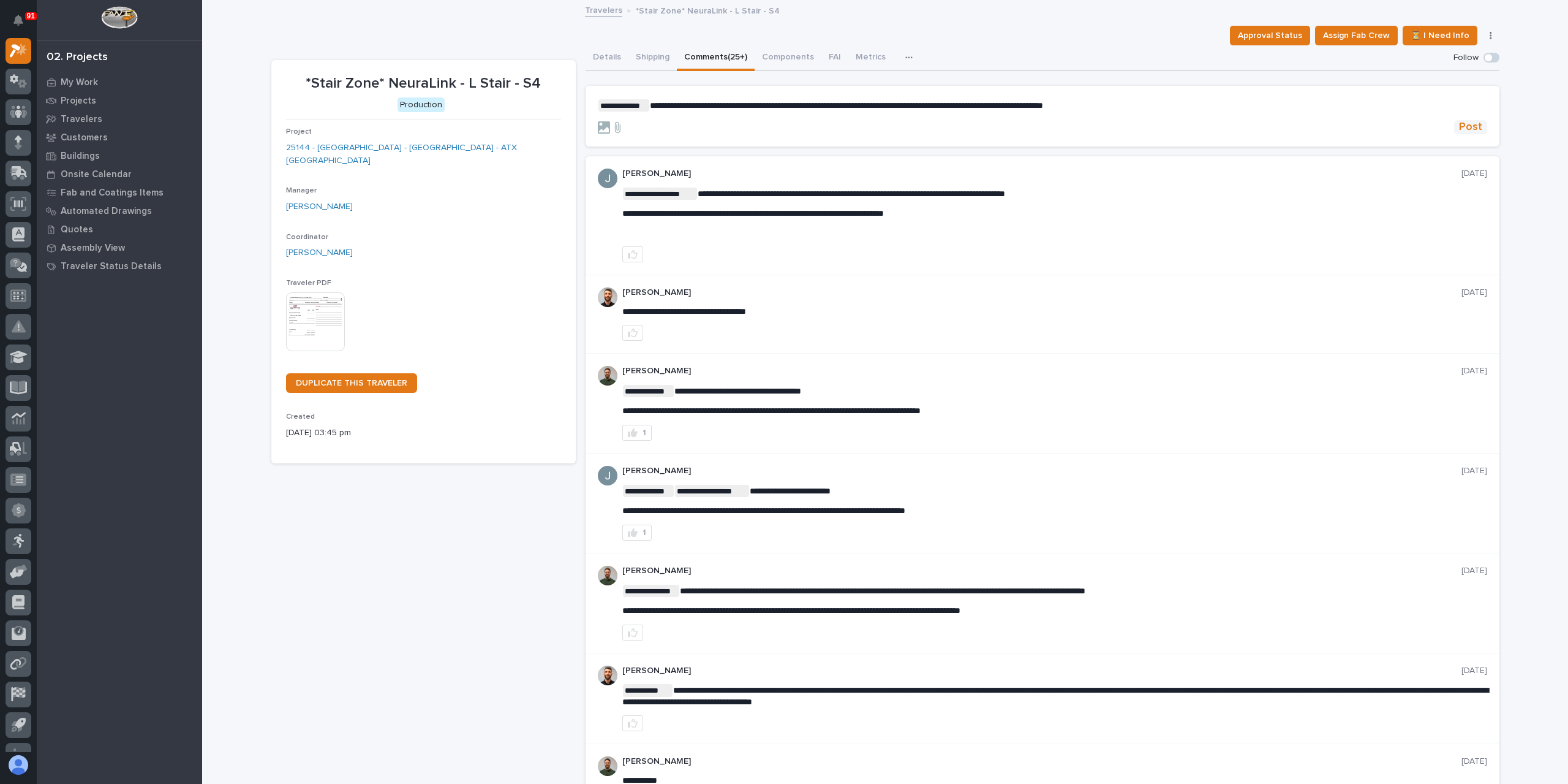
click at [1453, 130] on button "Post" at bounding box center [1470, 127] width 33 height 14
